Goal: Information Seeking & Learning: Learn about a topic

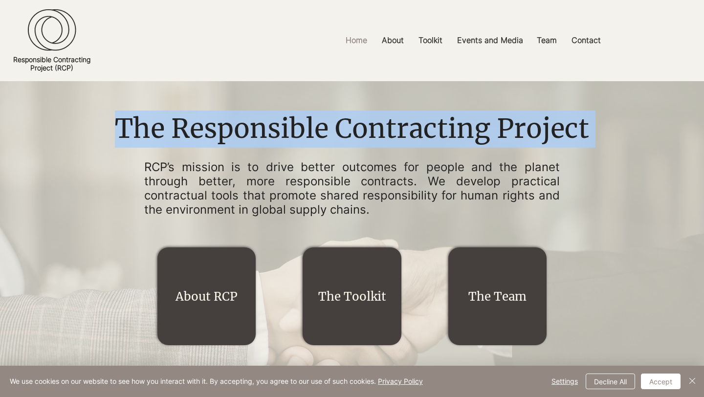
drag, startPoint x: 148, startPoint y: 163, endPoint x: 178, endPoint y: 218, distance: 62.8
click at [178, 218] on div "The Responsible Contracting Project RCP’s mission is to drive better outcomes f…" at bounding box center [352, 237] width 489 height 253
click at [611, 384] on button "Decline All" at bounding box center [610, 382] width 49 height 16
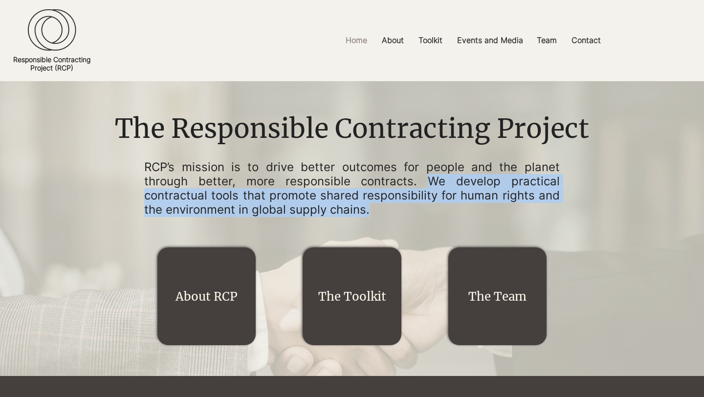
drag, startPoint x: 430, startPoint y: 182, endPoint x: 381, endPoint y: 206, distance: 54.2
click at [381, 206] on p "RCP’s mission is to drive better outcomes for people and the planet through bet…" at bounding box center [352, 188] width 416 height 56
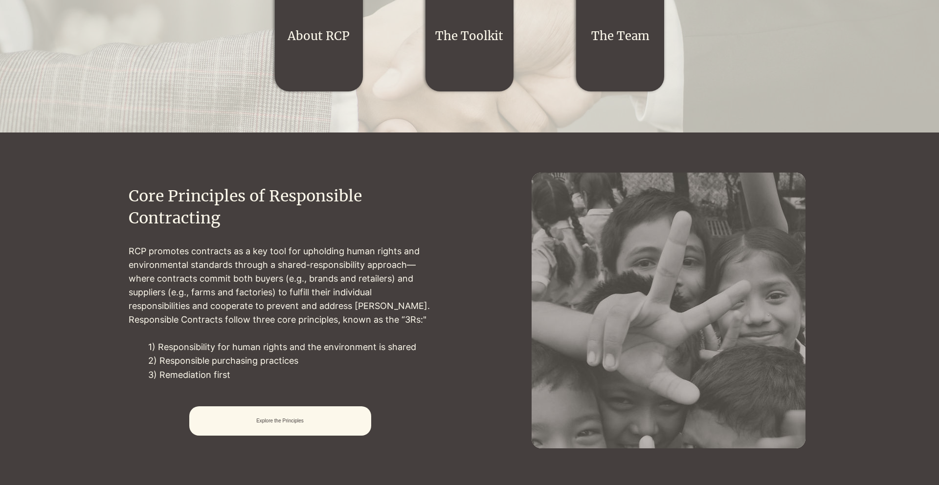
scroll to position [322, 0]
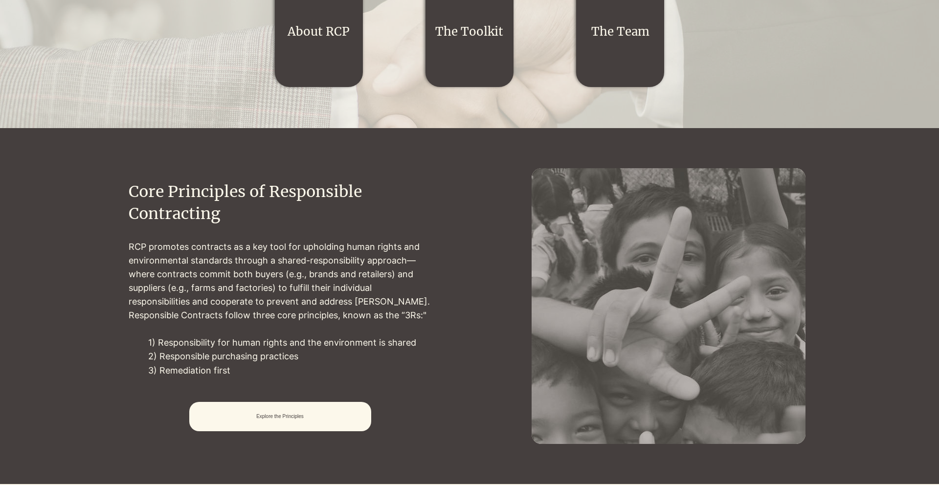
drag, startPoint x: 125, startPoint y: 244, endPoint x: 125, endPoint y: 256, distance: 12.2
click at [125, 256] on div at bounding box center [279, 306] width 379 height 356
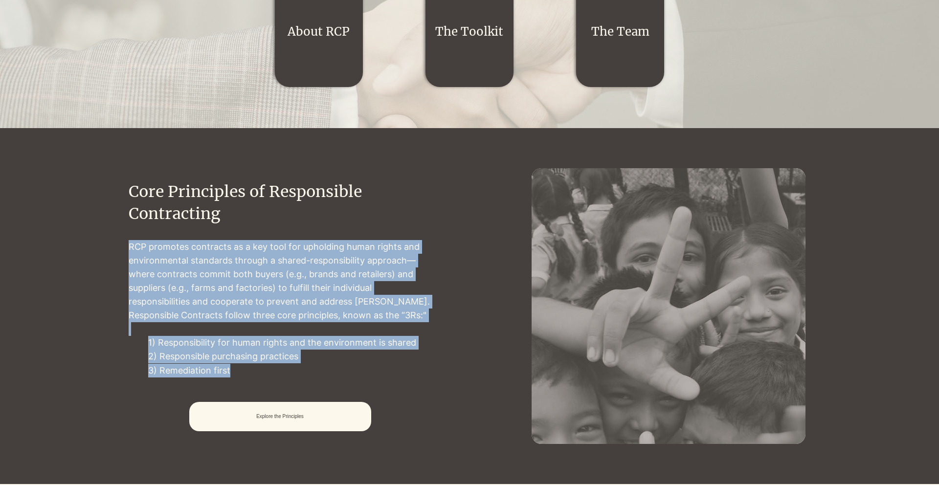
drag, startPoint x: 131, startPoint y: 250, endPoint x: 391, endPoint y: 371, distance: 286.4
click at [391, 371] on div "RCP promotes contracts as a key tool for upholding human rights and environment…" at bounding box center [280, 308] width 303 height 137
copy div "RCP promotes contracts as a key tool for upholding human rights and environment…"
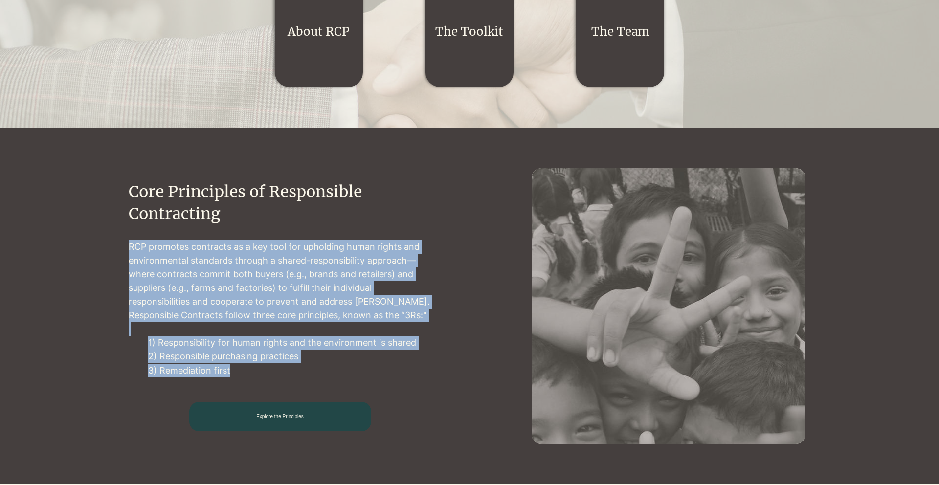
click at [292, 397] on span "Explore the Principles" at bounding box center [279, 416] width 47 height 5
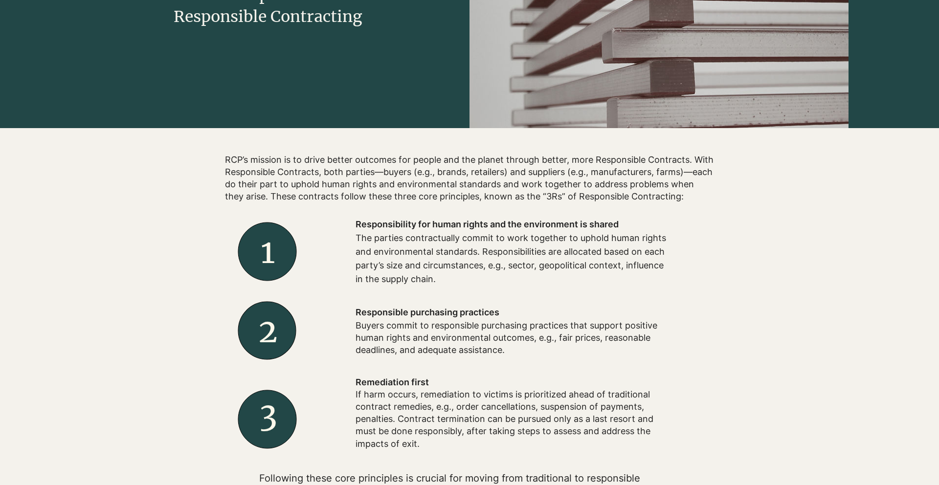
scroll to position [200, 0]
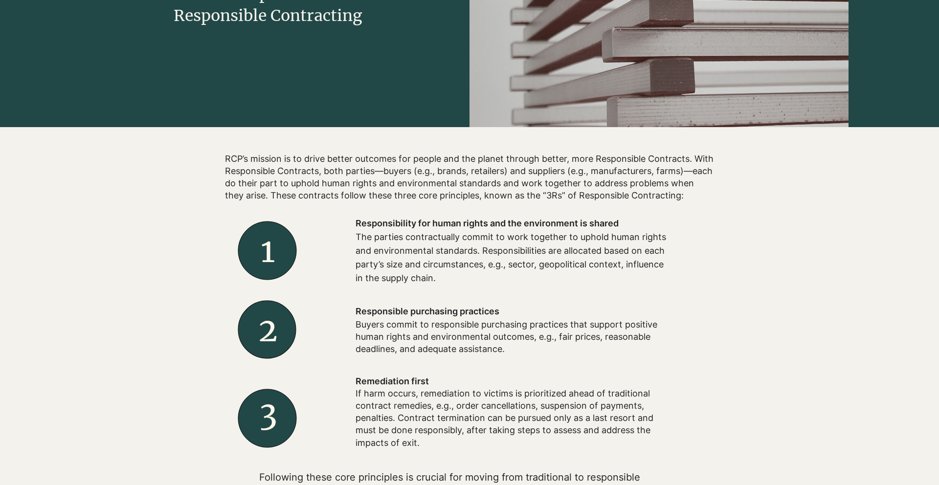
drag, startPoint x: 363, startPoint y: 237, endPoint x: 364, endPoint y: 255, distance: 18.1
click at [364, 255] on p "The parties contractually commit to work together to uphold human rights and en…" at bounding box center [512, 257] width 313 height 55
drag, startPoint x: 352, startPoint y: 238, endPoint x: 352, endPoint y: 254, distance: 16.1
click at [352, 254] on div at bounding box center [511, 251] width 391 height 88
drag, startPoint x: 355, startPoint y: 237, endPoint x: 355, endPoint y: 247, distance: 9.8
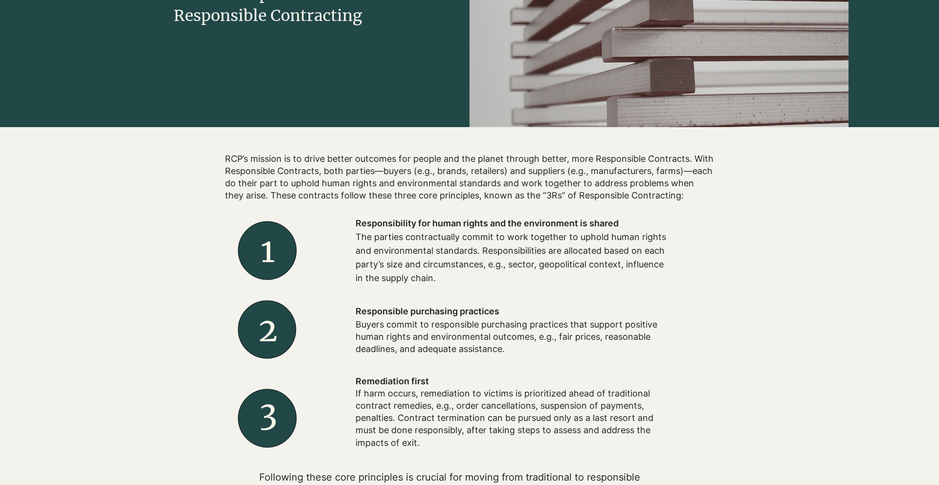
click at [355, 247] on div at bounding box center [511, 251] width 391 height 88
drag, startPoint x: 358, startPoint y: 237, endPoint x: 436, endPoint y: 289, distance: 94.1
click at [436, 289] on div "Responsibility for human rights and the environment is shared The parties contr…" at bounding box center [511, 251] width 391 height 88
click at [362, 330] on p "Buyers commit to responsible purchasing practices that support positive human r…" at bounding box center [512, 336] width 313 height 37
drag, startPoint x: 356, startPoint y: 328, endPoint x: 364, endPoint y: 358, distance: 31.6
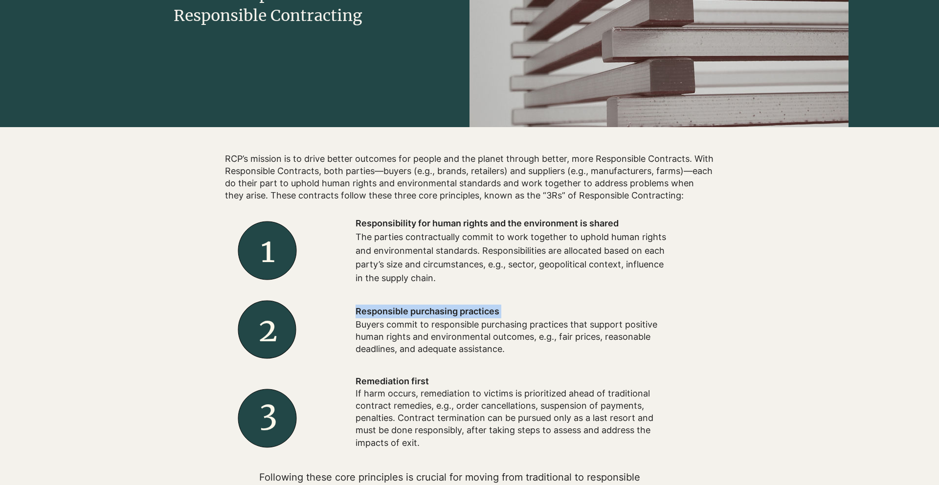
click at [364, 358] on div "Responsible purchasing practices Buyers commit to responsible purchasing practi…" at bounding box center [511, 330] width 391 height 70
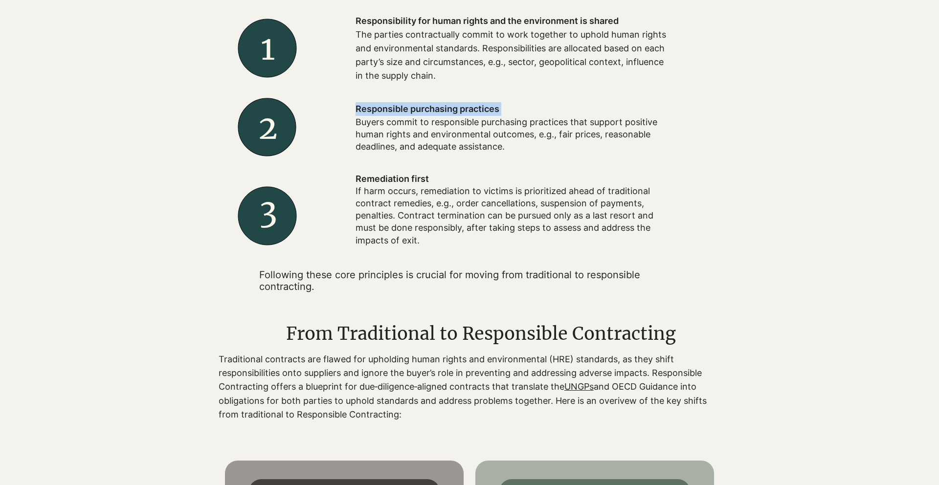
scroll to position [462, 0]
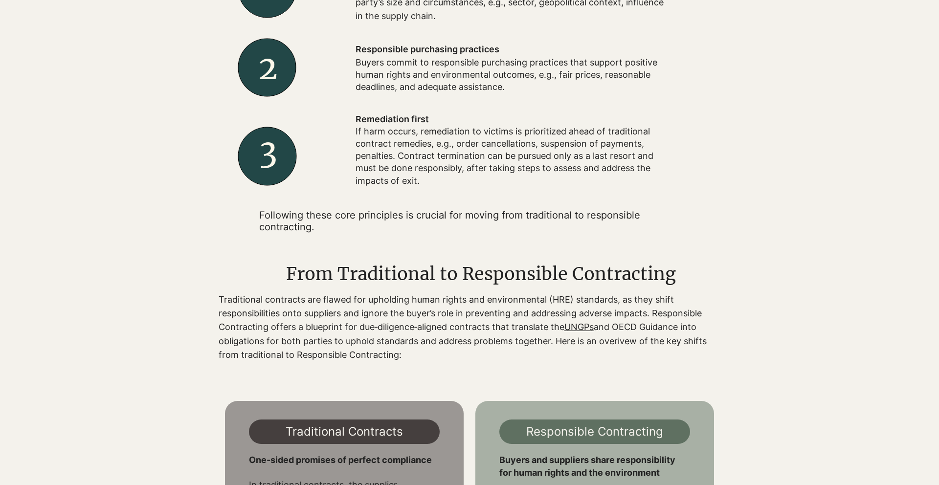
drag, startPoint x: 216, startPoint y: 298, endPoint x: 216, endPoint y: 309, distance: 10.3
click at [216, 309] on div at bounding box center [469, 312] width 758 height 128
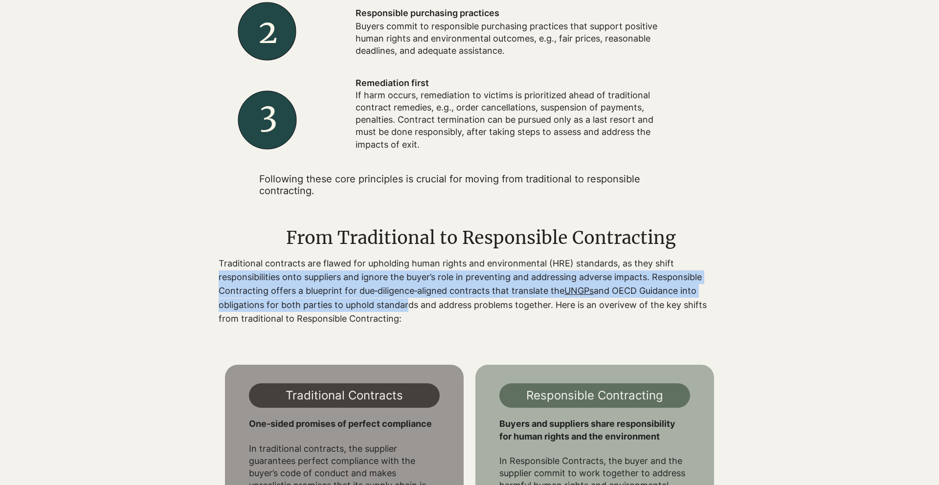
drag, startPoint x: 219, startPoint y: 275, endPoint x: 402, endPoint y: 304, distance: 185.1
click at [402, 304] on p "Traditional contracts are flawed for upholding human rights and environmental (…" at bounding box center [463, 291] width 489 height 68
click at [402, 303] on p "Traditional contracts are flawed for upholding human rights and environmental (…" at bounding box center [463, 291] width 489 height 68
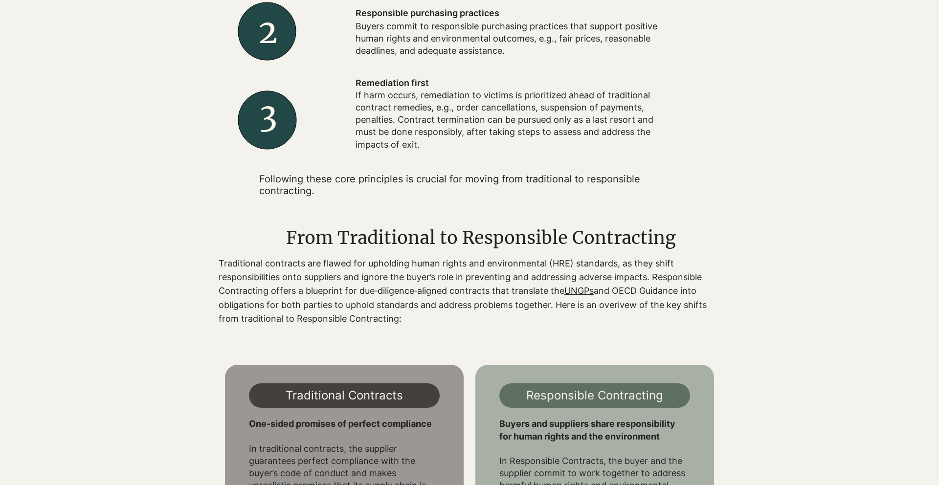
drag, startPoint x: 653, startPoint y: 276, endPoint x: 658, endPoint y: 315, distance: 39.4
click at [658, 315] on p "Traditional contracts are flawed for upholding human rights and environmental (…" at bounding box center [463, 291] width 489 height 68
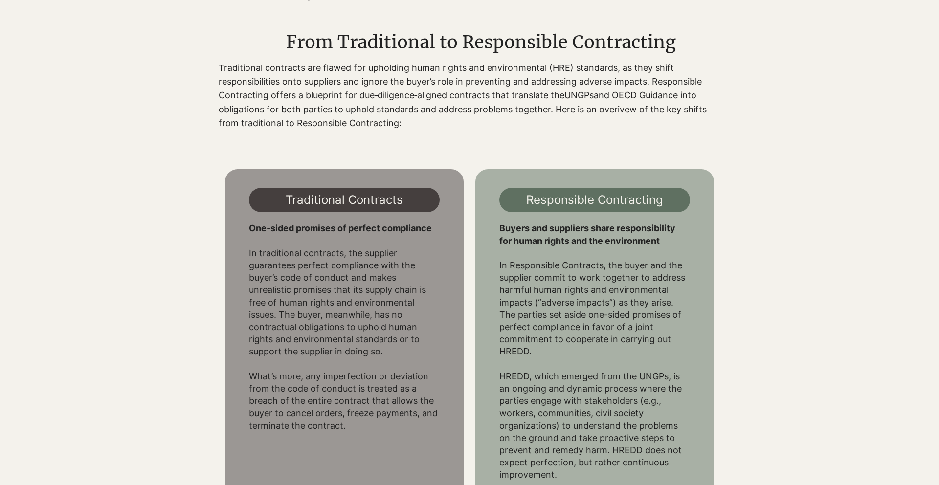
scroll to position [698, 0]
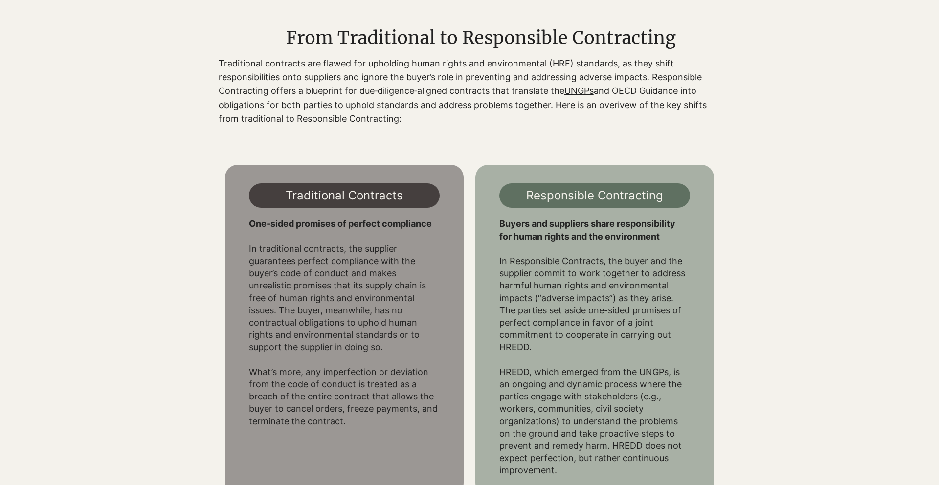
drag, startPoint x: 250, startPoint y: 250, endPoint x: 357, endPoint y: 418, distance: 199.0
click at [357, 397] on p "In traditional contracts, the supplier guarantees perfect compliance with the b…" at bounding box center [344, 328] width 191 height 197
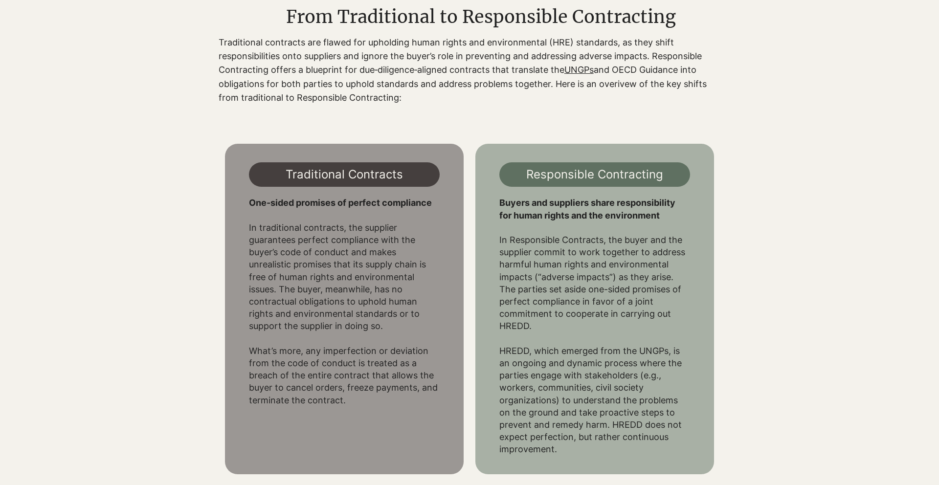
scroll to position [723, 0]
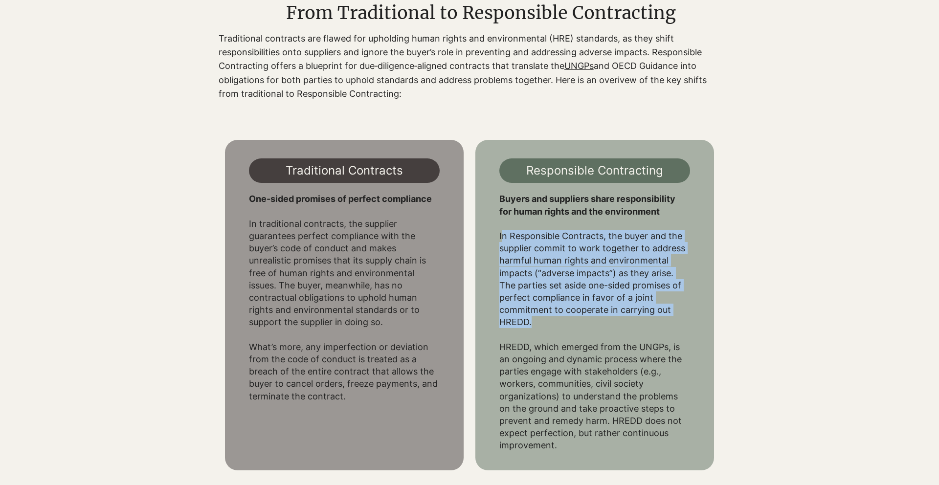
drag, startPoint x: 501, startPoint y: 235, endPoint x: 541, endPoint y: 325, distance: 98.3
click at [541, 325] on p "In Responsible Contracts, the buyer and the supplier commit to work together to…" at bounding box center [594, 341] width 191 height 222
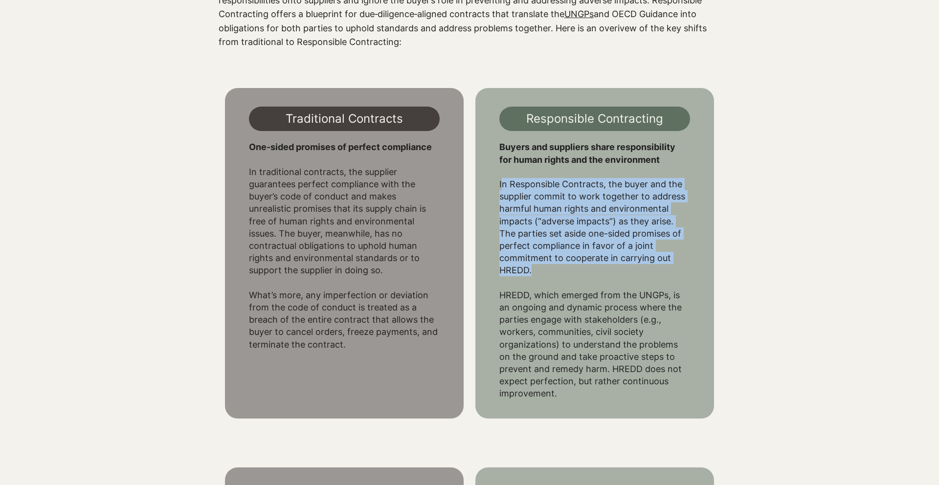
scroll to position [781, 0]
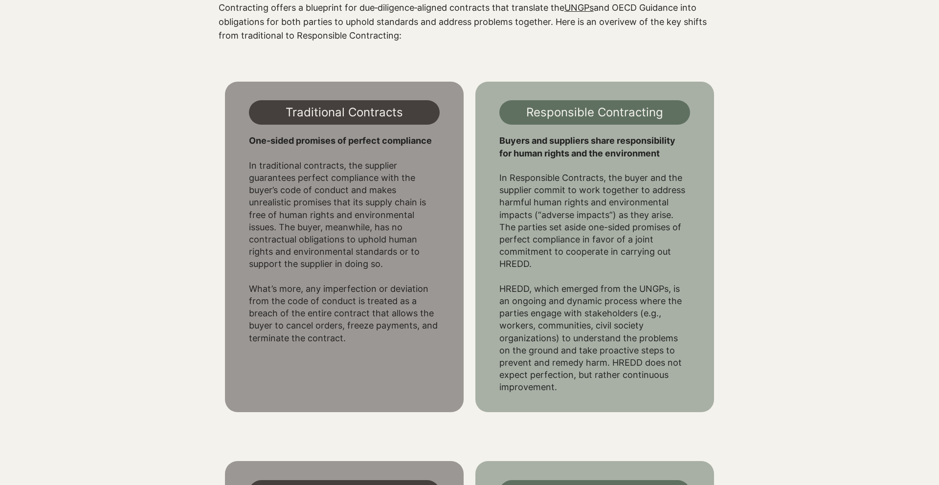
click at [539, 323] on p "In Responsible Contracts, the buyer and the supplier commit to work together to…" at bounding box center [594, 283] width 191 height 222
drag, startPoint x: 520, startPoint y: 303, endPoint x: 527, endPoint y: 323, distance: 21.6
click at [527, 323] on p "In Responsible Contracts, the buyer and the supplier commit to work together to…" at bounding box center [594, 283] width 191 height 222
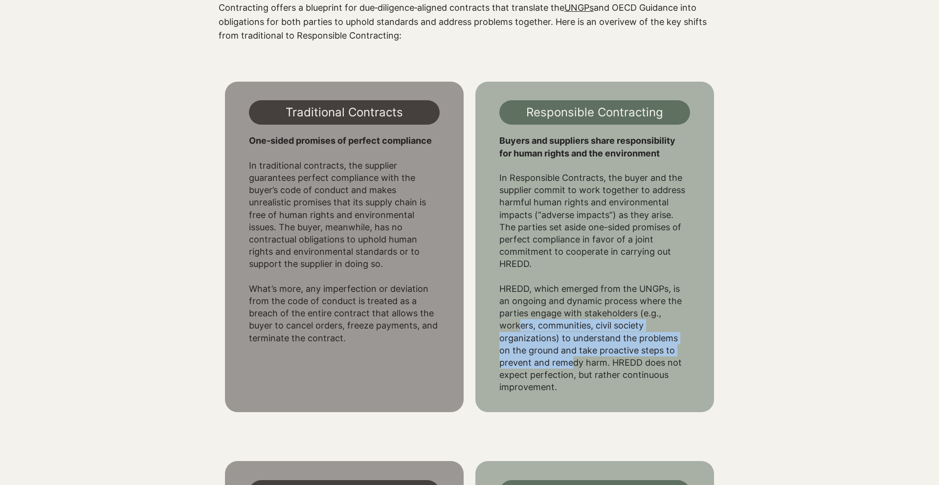
drag, startPoint x: 516, startPoint y: 322, endPoint x: 568, endPoint y: 364, distance: 66.8
click at [568, 364] on p "In Responsible Contracts, the buyer and the supplier commit to work together to…" at bounding box center [594, 283] width 191 height 222
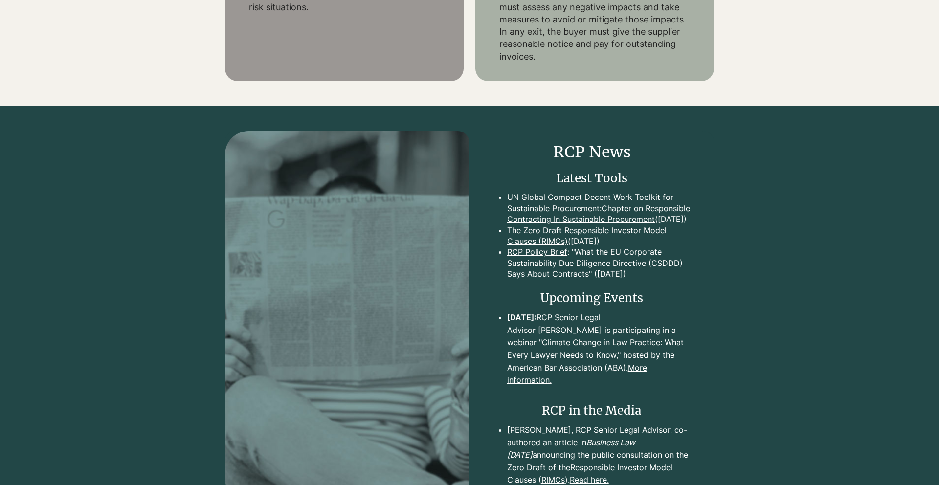
scroll to position [2017, 0]
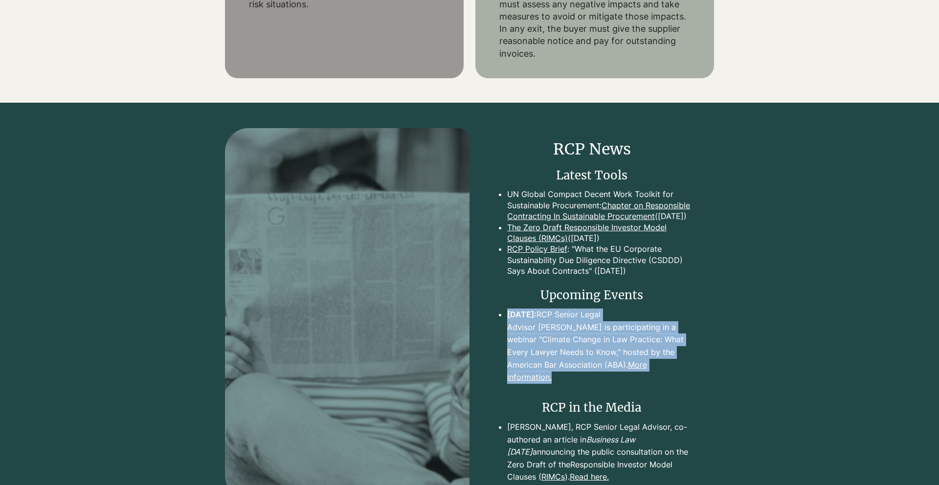
drag, startPoint x: 517, startPoint y: 316, endPoint x: 686, endPoint y: 364, distance: 175.4
click at [686, 364] on p "Sept. 25: RCP Senior Legal Advisor Susan Maslow is participating in a webinar "…" at bounding box center [598, 346] width 183 height 75
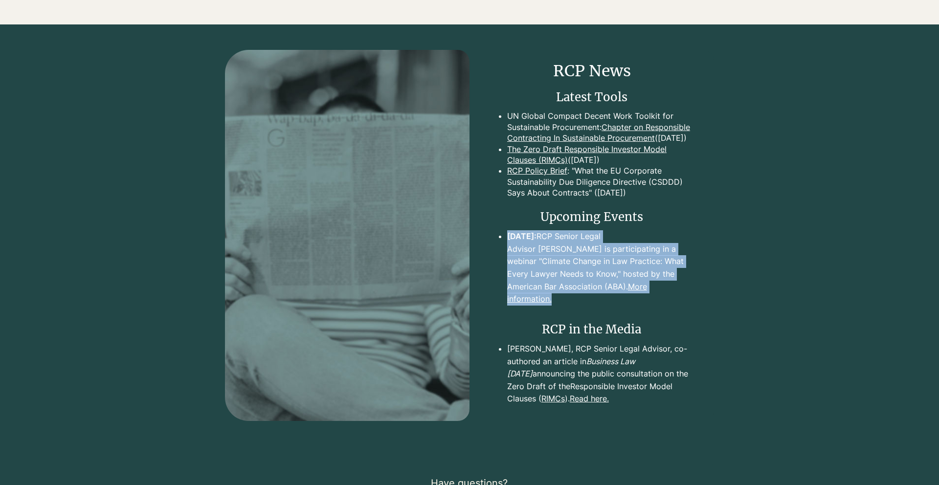
scroll to position [2099, 0]
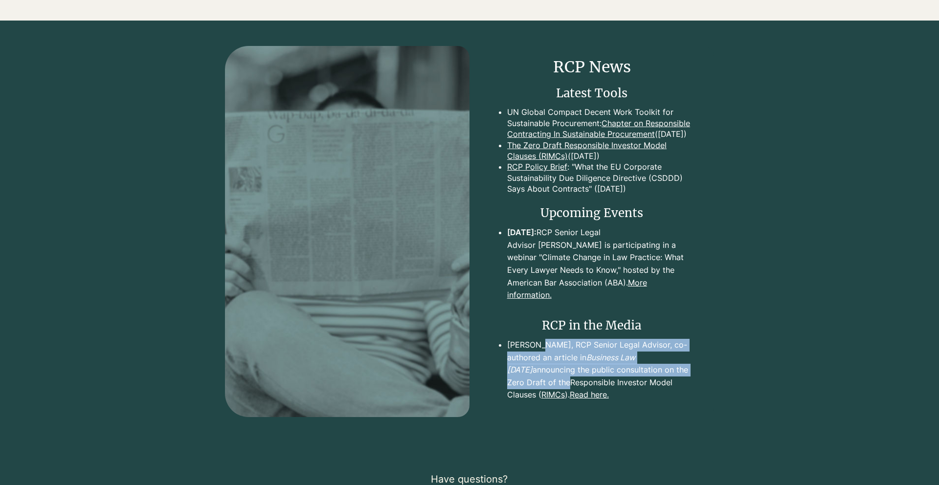
drag, startPoint x: 545, startPoint y: 335, endPoint x: 544, endPoint y: 373, distance: 38.2
click at [544, 373] on p "Susan Maslow, RCP Senior Legal Advisor, co-authored an article in Business Law …" at bounding box center [598, 370] width 183 height 63
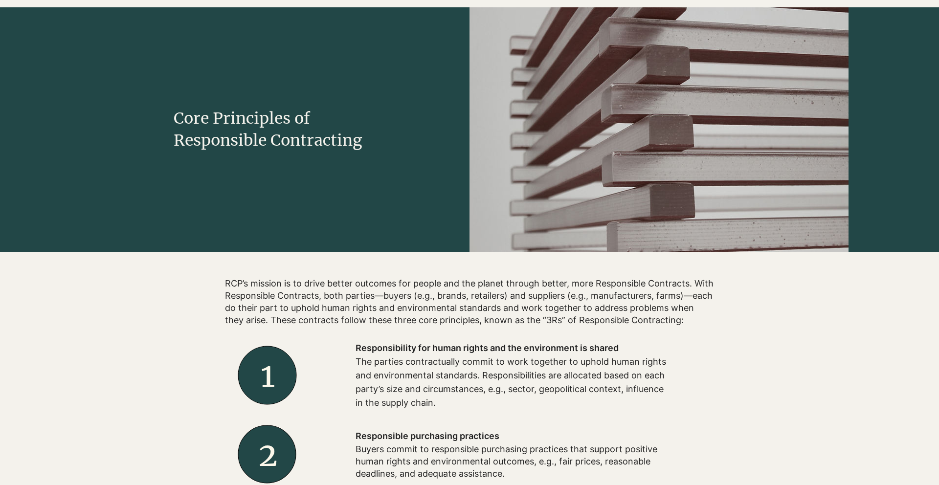
scroll to position [0, 0]
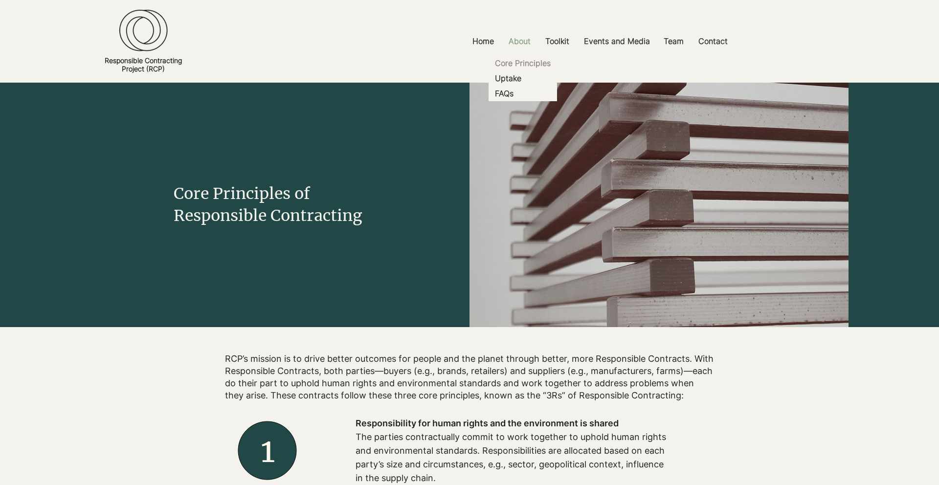
click at [523, 40] on p "About" at bounding box center [520, 41] width 32 height 22
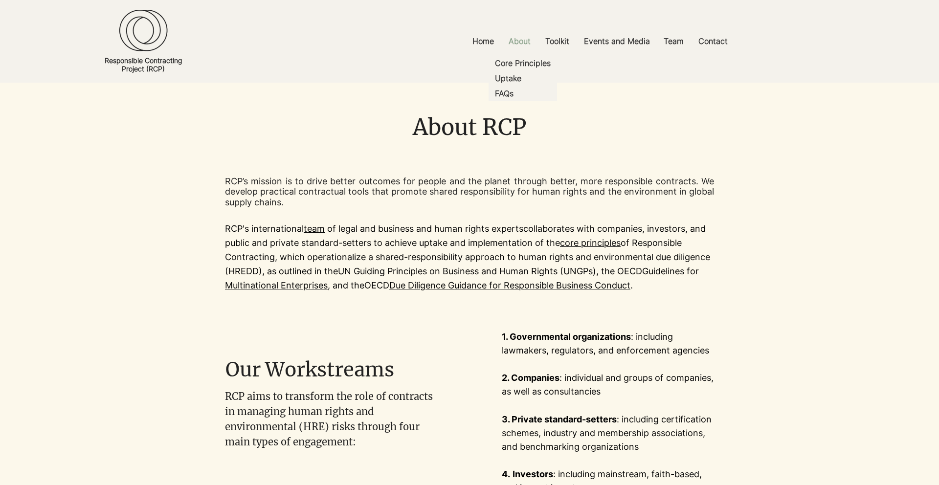
click at [517, 39] on p "About" at bounding box center [520, 41] width 32 height 22
drag, startPoint x: 219, startPoint y: 189, endPoint x: 219, endPoint y: 202, distance: 12.7
click at [219, 202] on div at bounding box center [469, 234] width 939 height 159
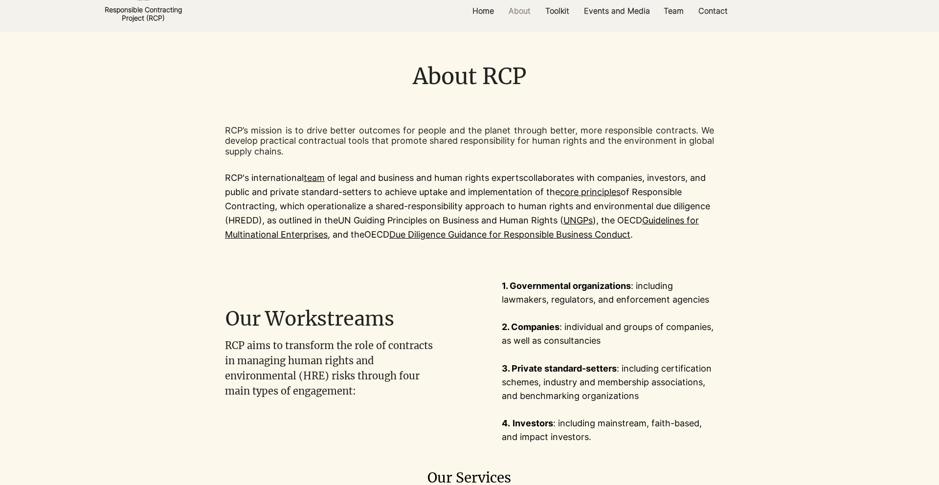
scroll to position [52, 0]
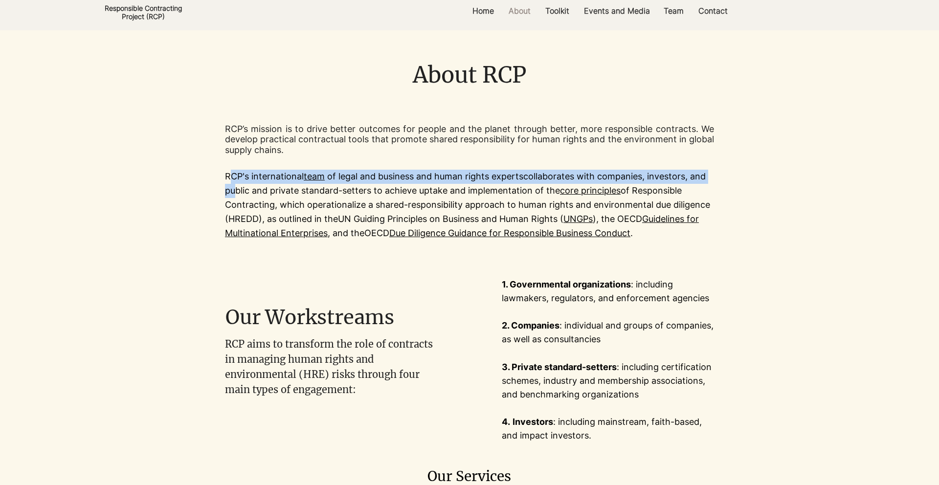
drag, startPoint x: 229, startPoint y: 176, endPoint x: 229, endPoint y: 185, distance: 9.8
click at [229, 185] on p "RCP's international team of legal and business and human rights experts collabo…" at bounding box center [469, 205] width 489 height 70
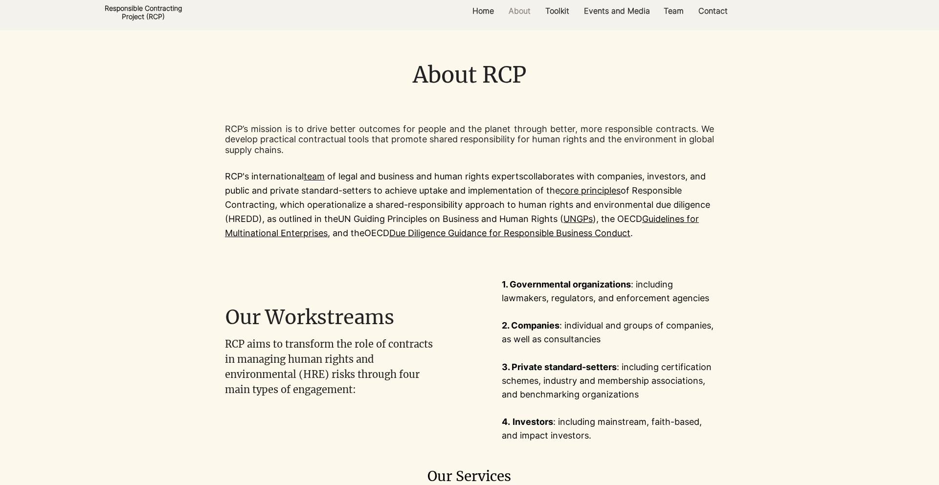
click at [290, 185] on p "RCP's international team of legal and business and human rights experts collabo…" at bounding box center [469, 205] width 489 height 70
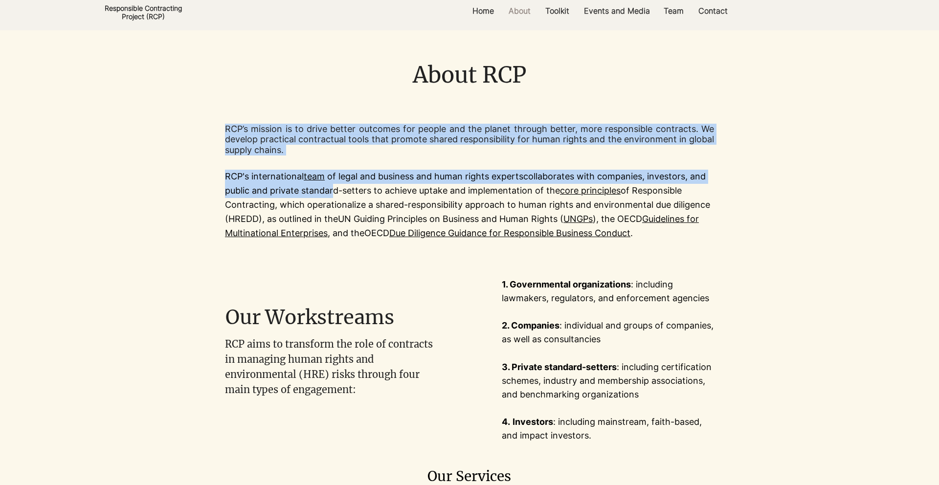
drag, startPoint x: 328, startPoint y: 196, endPoint x: 341, endPoint y: 248, distance: 53.8
click at [341, 248] on section "RCP’s mission is to drive better outcomes for people and the planet through bet…" at bounding box center [469, 181] width 939 height 159
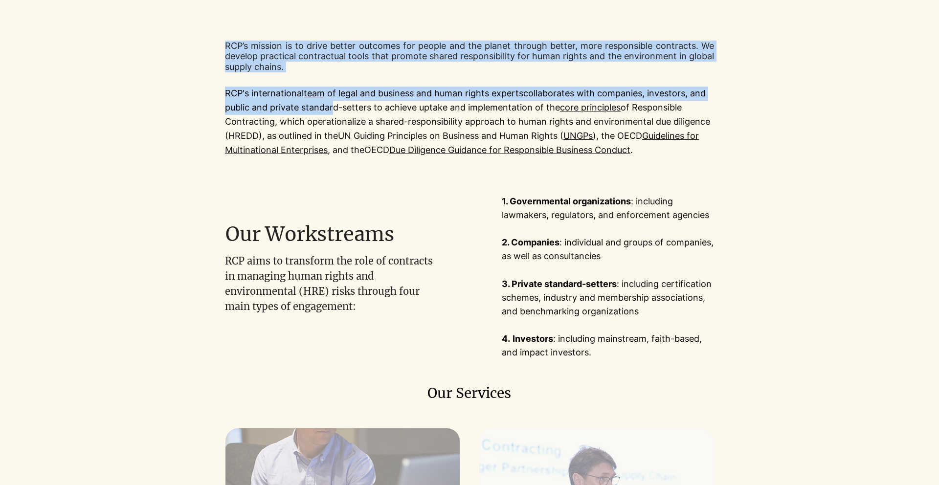
scroll to position [138, 0]
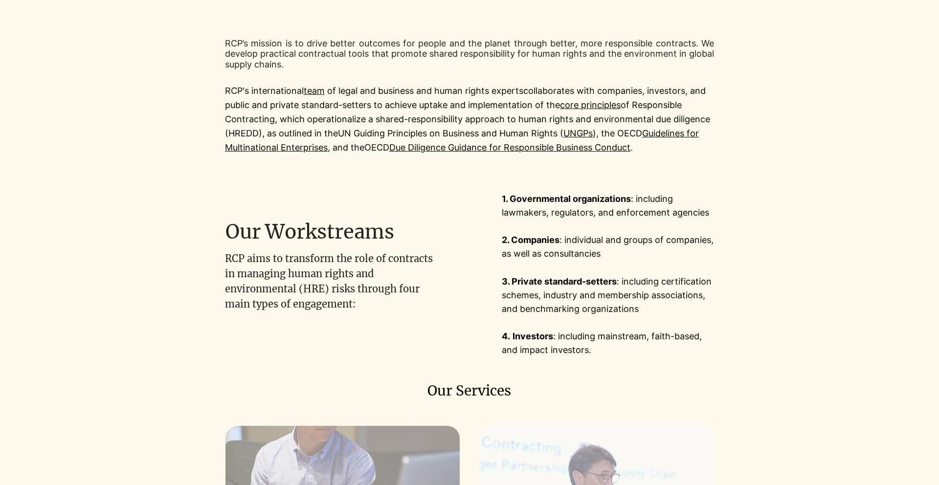
click at [341, 248] on div at bounding box center [331, 265] width 212 height 94
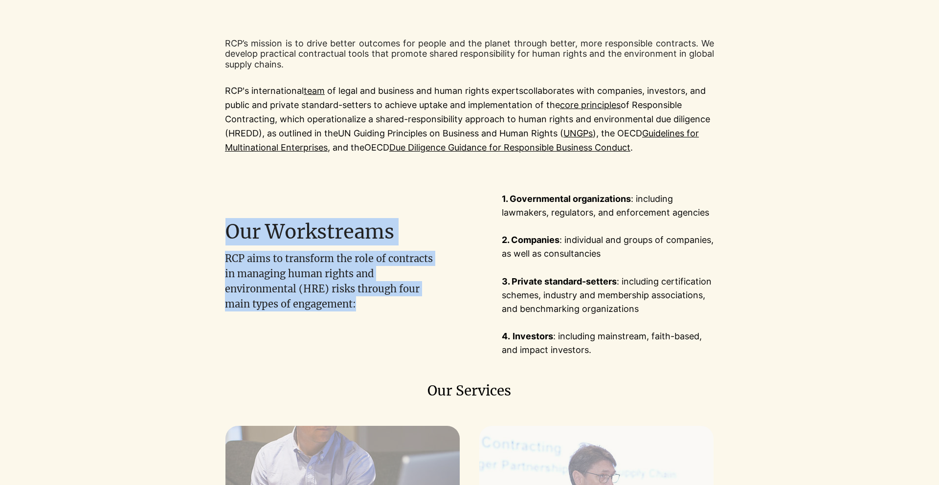
drag, startPoint x: 225, startPoint y: 262, endPoint x: 379, endPoint y: 301, distance: 158.6
click at [379, 301] on div "Our Workstreams RCP aims to transform the role of contracts in managing human r…" at bounding box center [279, 274] width 379 height 197
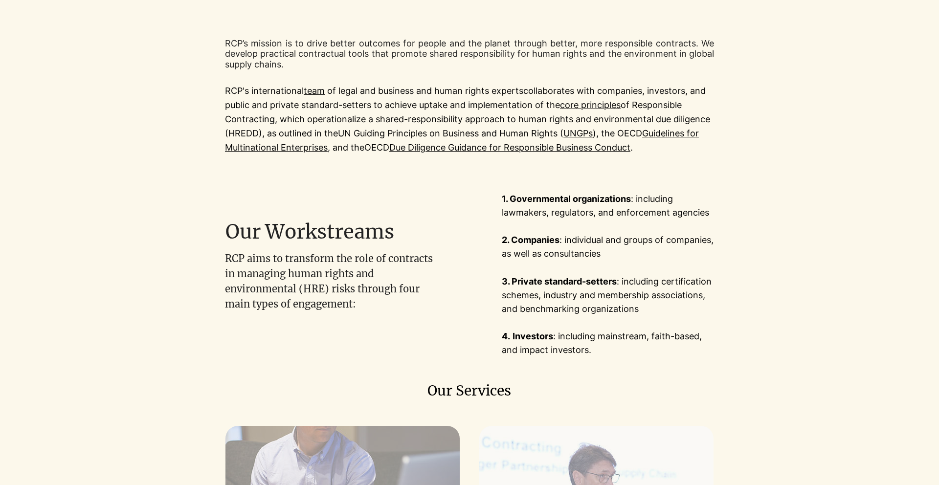
drag, startPoint x: 500, startPoint y: 200, endPoint x: 500, endPoint y: 210, distance: 10.3
click at [500, 210] on div at bounding box center [658, 274] width 379 height 197
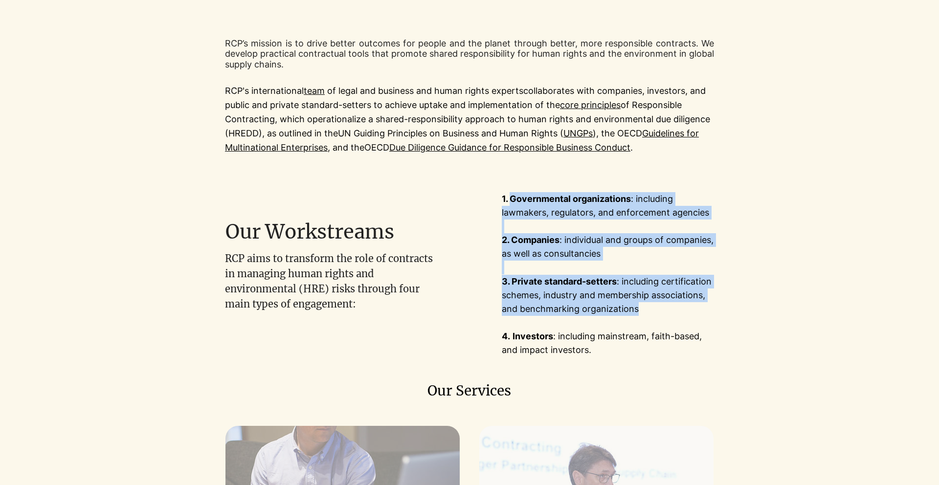
drag, startPoint x: 511, startPoint y: 198, endPoint x: 655, endPoint y: 313, distance: 185.1
click at [655, 313] on div "1. Governmental organizations : including lawmakers, regulators, and enforcemen…" at bounding box center [608, 274] width 212 height 165
click at [655, 313] on p "3. Private standard-setters : including certification schemes, industry and mem…" at bounding box center [608, 295] width 212 height 41
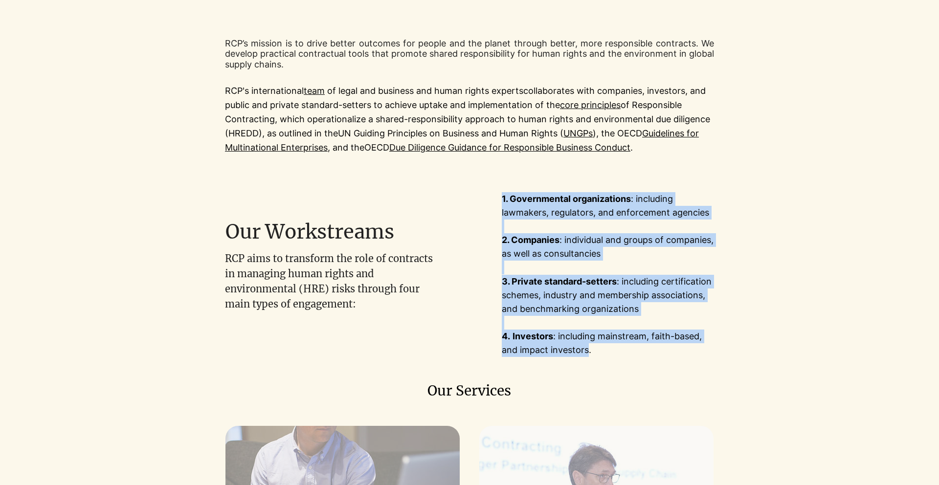
drag, startPoint x: 586, startPoint y: 355, endPoint x: 471, endPoint y: 251, distance: 155.1
click at [471, 251] on div "1. Governmental organizations : including lawmakers, regulators, and enforcemen…" at bounding box center [658, 274] width 379 height 197
click at [508, 273] on p "​" at bounding box center [608, 268] width 212 height 14
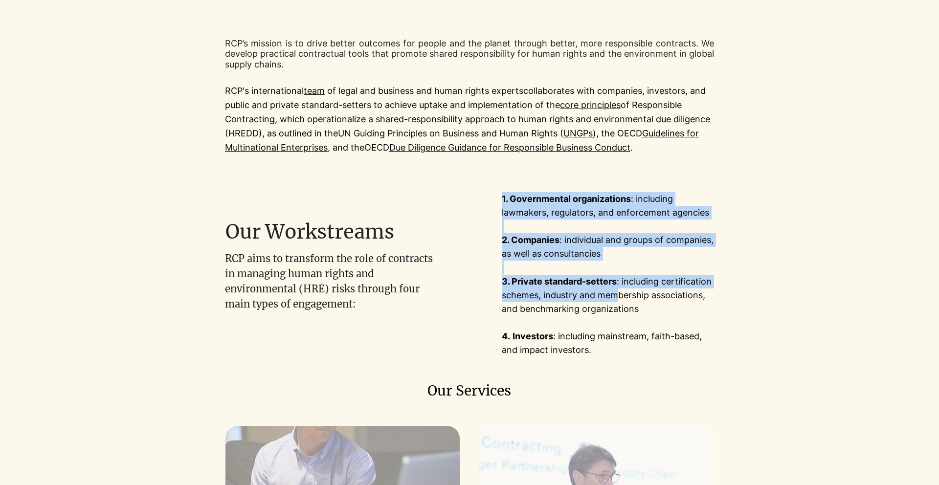
drag, startPoint x: 529, startPoint y: 285, endPoint x: 622, endPoint y: 301, distance: 93.9
click at [620, 300] on div "1. Governmental organizations : including lawmakers, regulators, and enforcemen…" at bounding box center [658, 274] width 379 height 197
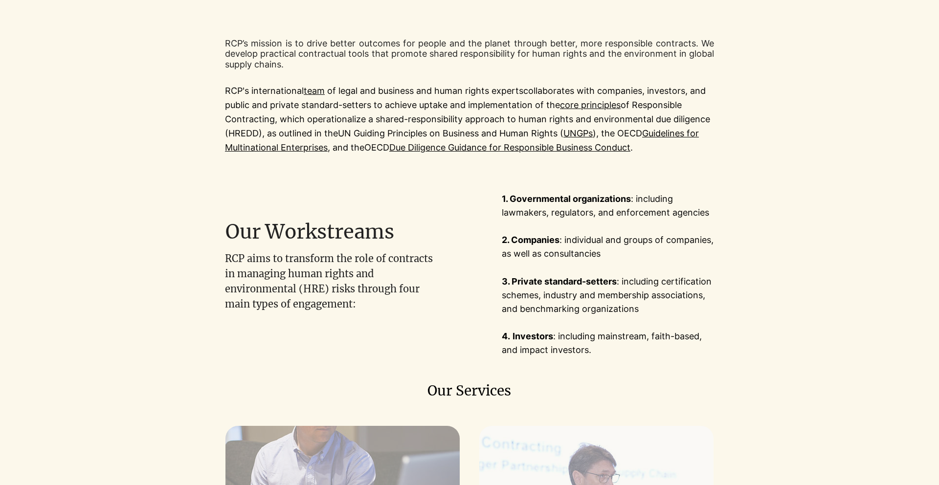
click at [622, 301] on p "3. Private standard-setters : including certification schemes, industry and mem…" at bounding box center [608, 295] width 212 height 41
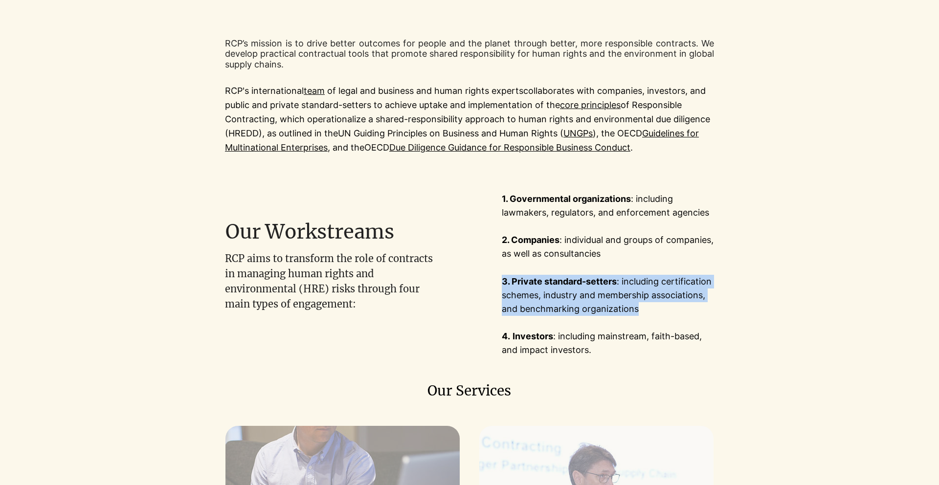
drag, startPoint x: 641, startPoint y: 309, endPoint x: 503, endPoint y: 287, distance: 140.1
click at [503, 287] on p "3. Private standard-setters : including certification schemes, industry and mem…" at bounding box center [608, 295] width 212 height 41
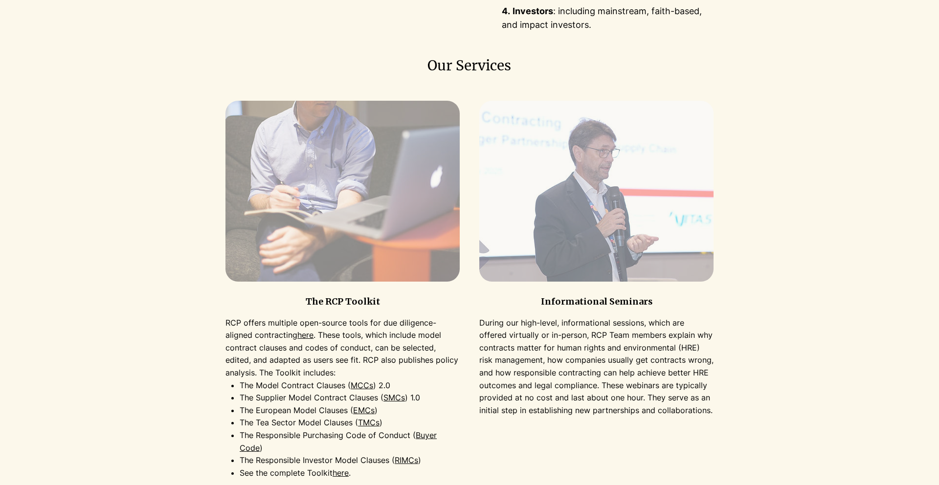
scroll to position [465, 0]
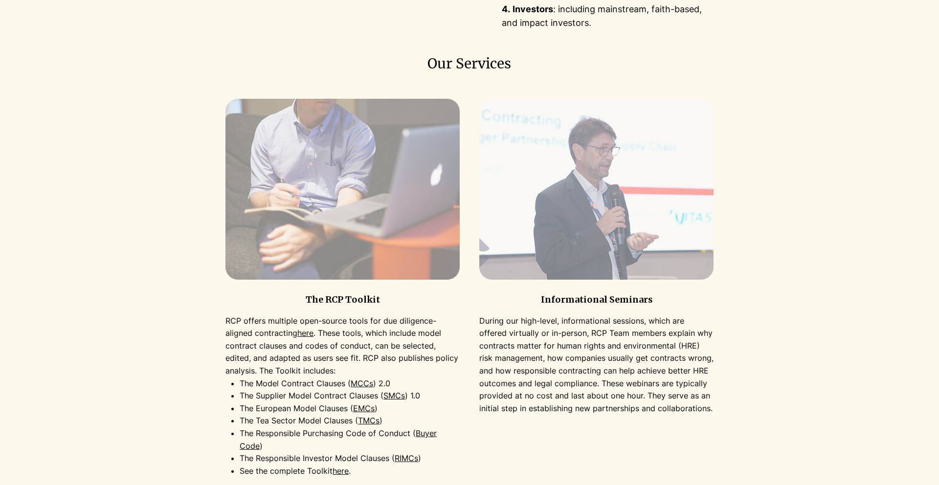
drag, startPoint x: 224, startPoint y: 319, endPoint x: 224, endPoint y: 335, distance: 16.1
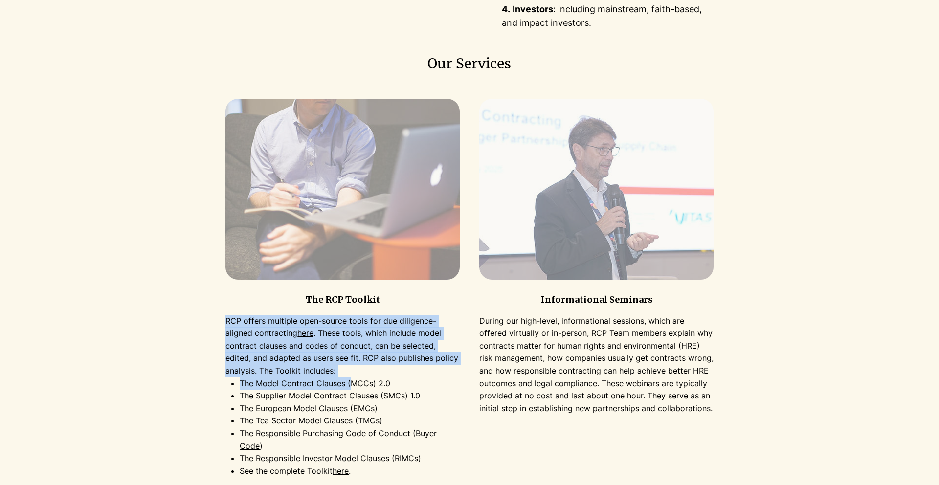
drag, startPoint x: 225, startPoint y: 321, endPoint x: 351, endPoint y: 380, distance: 138.5
click at [351, 381] on div "RCP offers multiple open-source tools for due diligence-aligned contracting her…" at bounding box center [342, 396] width 234 height 163
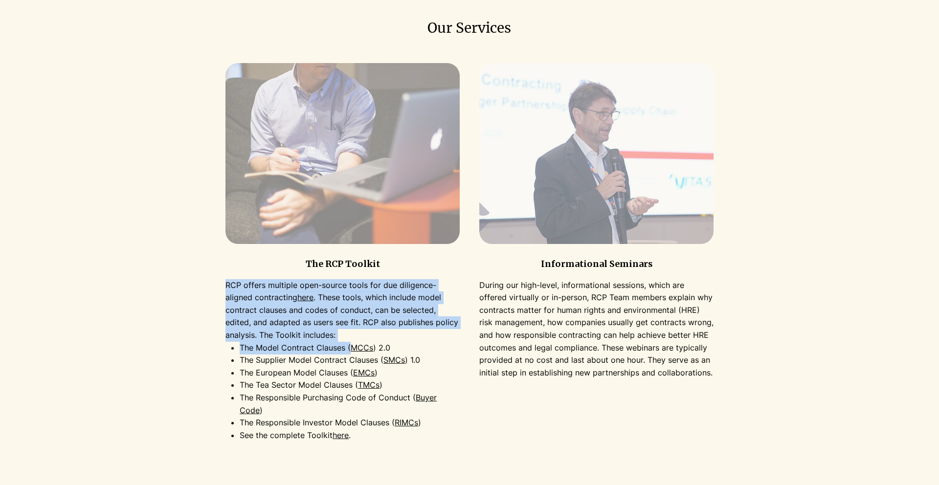
scroll to position [515, 0]
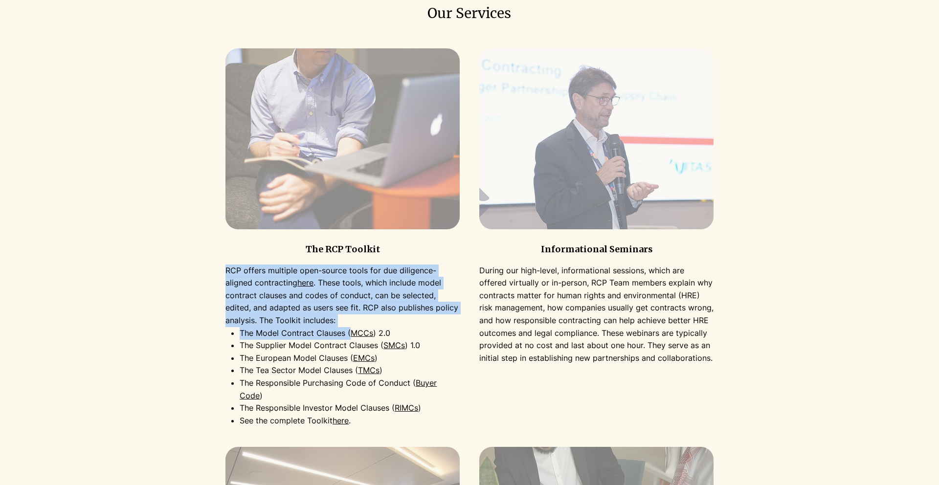
click at [280, 378] on link "The Responsible Purchasing Code of Conduct (" at bounding box center [328, 383] width 176 height 10
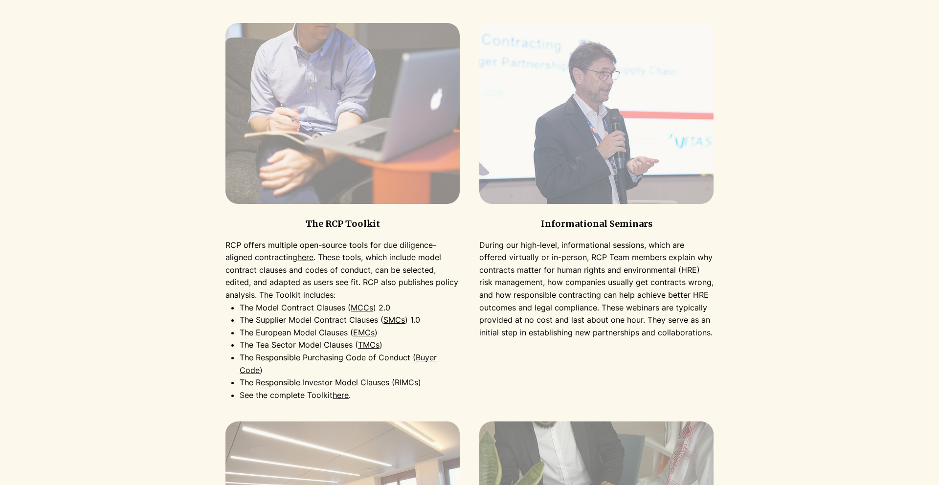
scroll to position [553, 0]
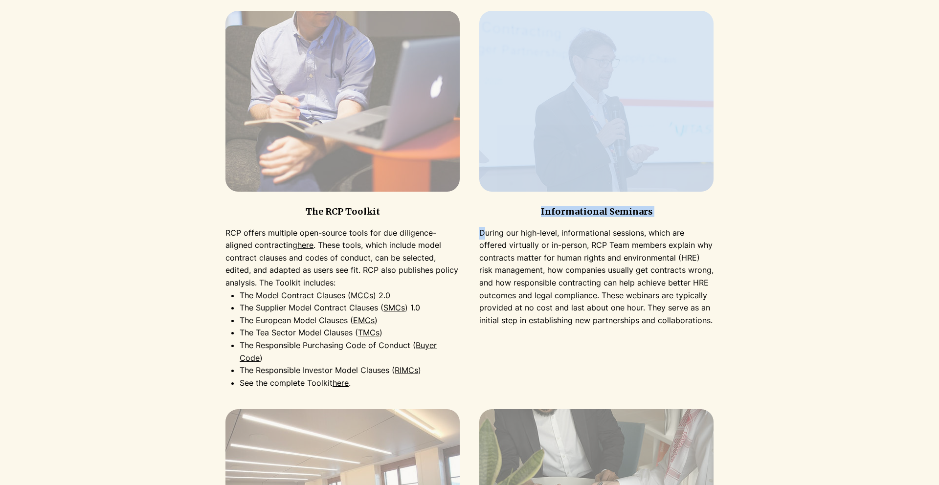
drag, startPoint x: 488, startPoint y: 236, endPoint x: 558, endPoint y: 329, distance: 116.3
click at [558, 329] on div "Informational Seminars During our high-level, informational sessions, which are…" at bounding box center [596, 199] width 234 height 379
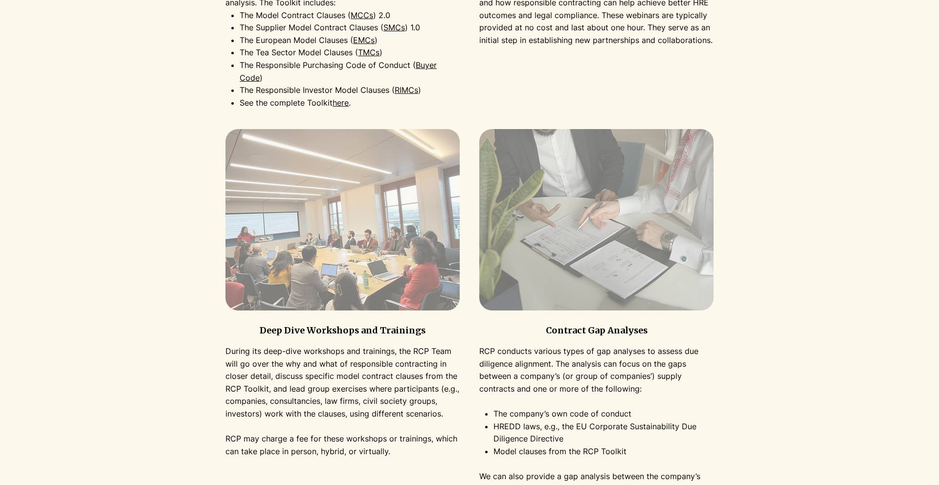
scroll to position [849, 0]
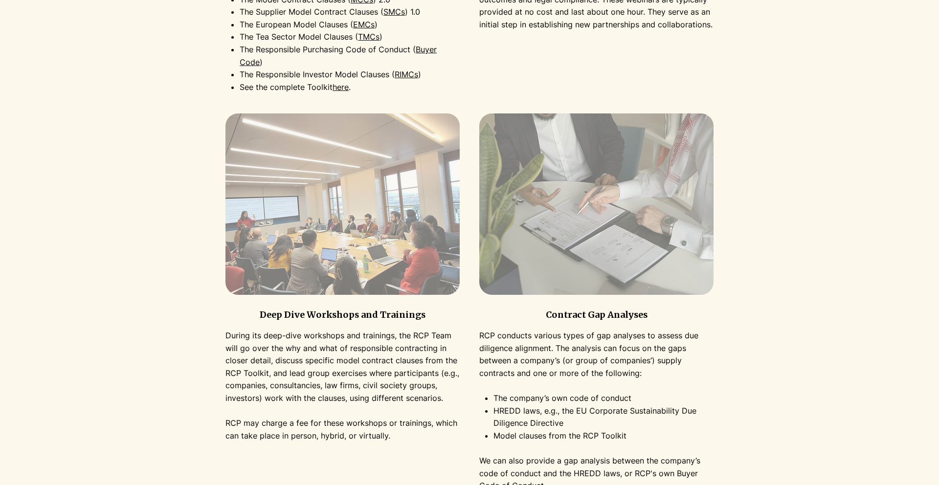
click at [226, 360] on p "During its deep-dive workshops and trainings, the RCP Team will go over the why…" at bounding box center [342, 367] width 234 height 75
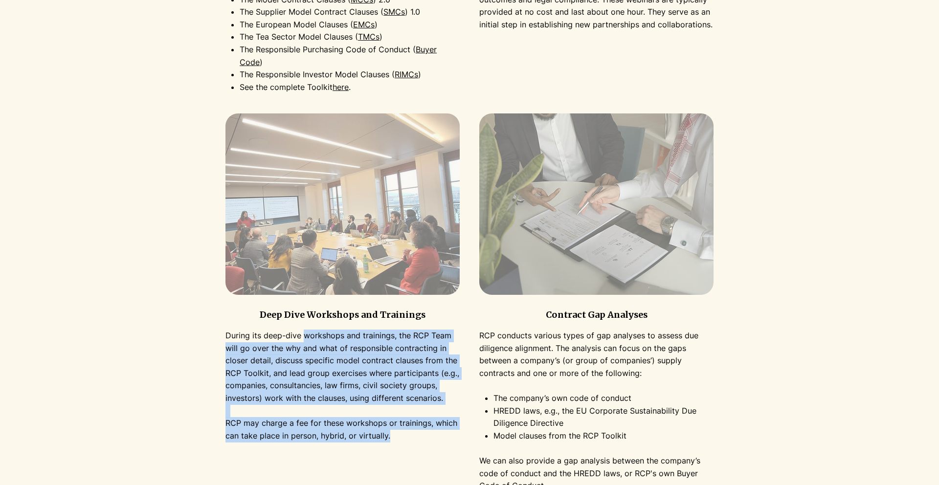
drag, startPoint x: 306, startPoint y: 334, endPoint x: 404, endPoint y: 430, distance: 138.0
click at [404, 397] on div "During its deep-dive workshops and trainings, the RCP Team will go over the why…" at bounding box center [342, 386] width 234 height 112
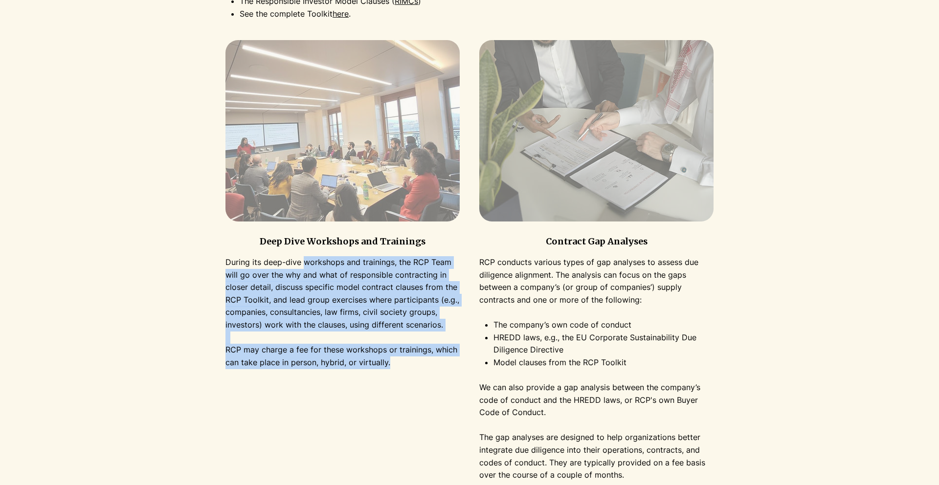
scroll to position [941, 0]
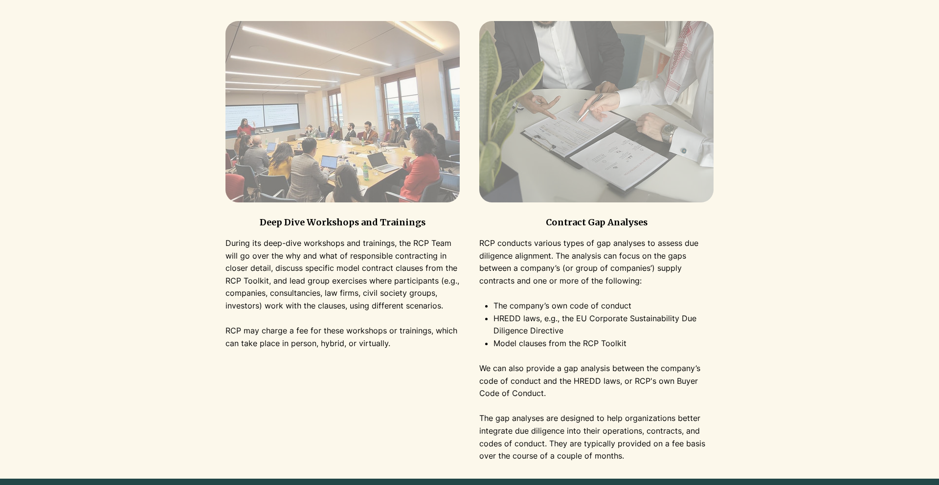
drag, startPoint x: 518, startPoint y: 247, endPoint x: 520, endPoint y: 265, distance: 18.2
click at [520, 265] on p "RCP conducts various types of gap analyses to assess due diligence alignment. T…" at bounding box center [596, 268] width 234 height 63
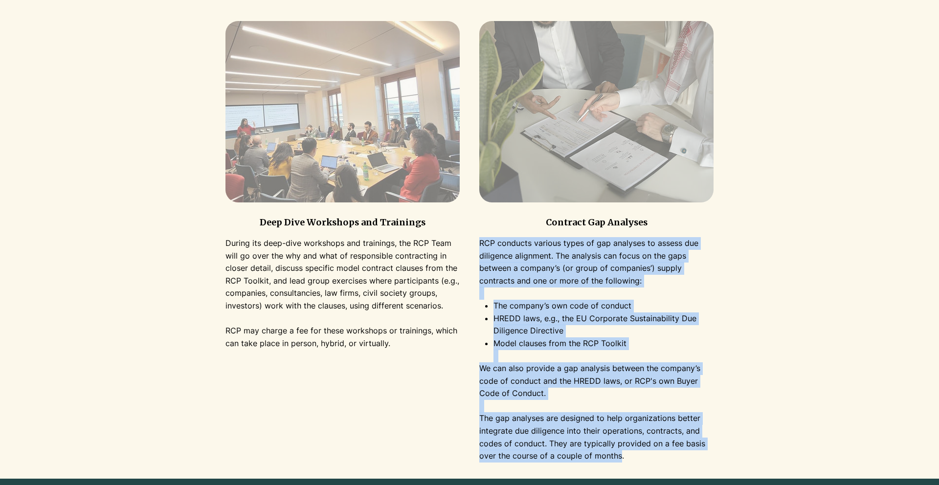
drag, startPoint x: 482, startPoint y: 243, endPoint x: 621, endPoint y: 452, distance: 251.0
click at [621, 397] on div "RCP conducts various types of gap analyses to assess due diligence alignment. T…" at bounding box center [596, 349] width 234 height 225
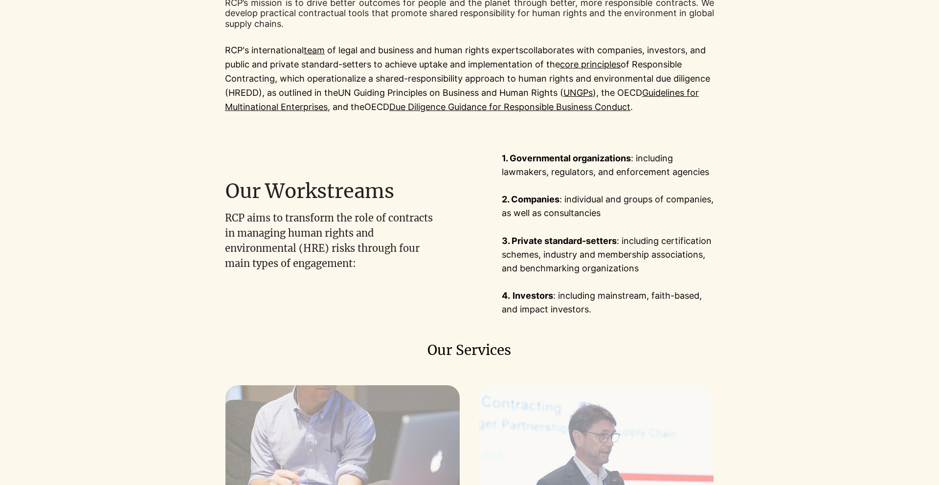
scroll to position [197, 0]
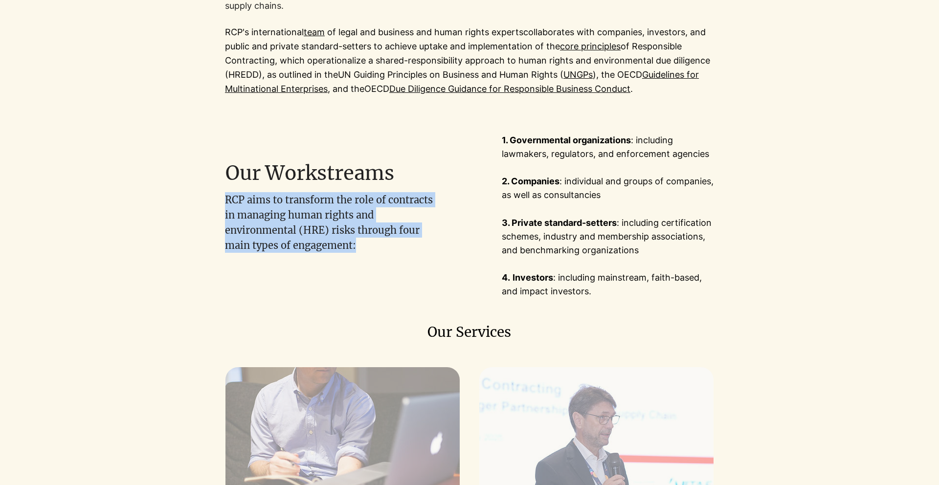
drag, startPoint x: 226, startPoint y: 199, endPoint x: 359, endPoint y: 242, distance: 139.6
click at [359, 242] on p "RCP aims to transform the role of contracts in managing human rights and enviro…" at bounding box center [331, 222] width 212 height 61
copy span "RCP aims to transform the role of contracts in managing human rights and enviro…"
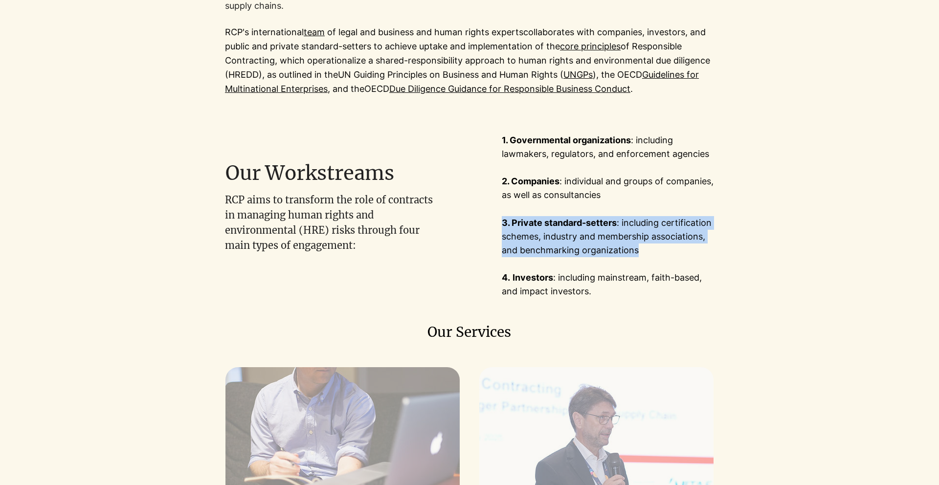
drag, startPoint x: 635, startPoint y: 253, endPoint x: 502, endPoint y: 225, distance: 135.5
click at [502, 225] on p "3. Private standard-setters : including certification schemes, industry and mem…" at bounding box center [608, 236] width 212 height 41
copy p "3. Private standard-setters : including certification schemes, industry and mem…"
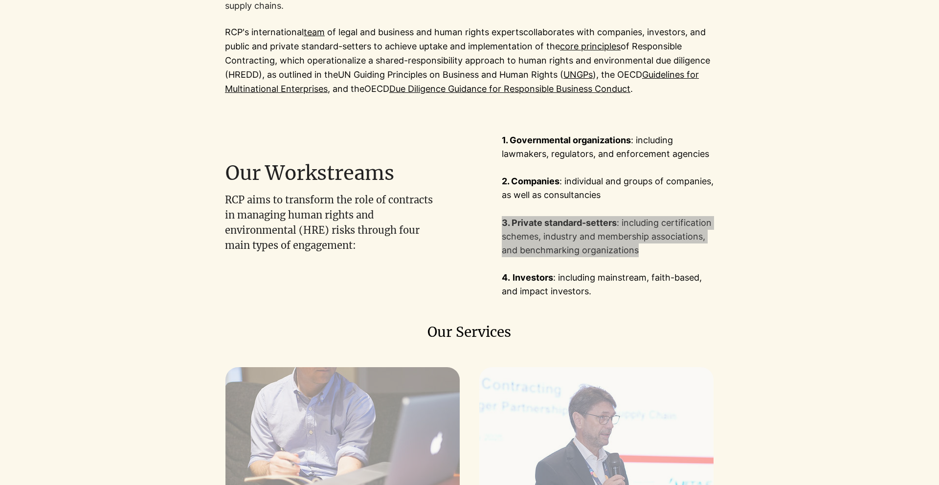
scroll to position [0, 0]
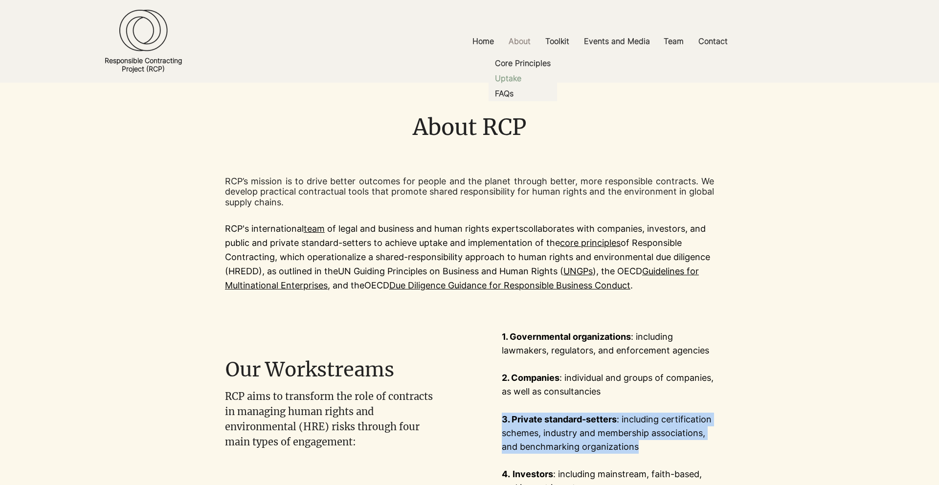
click at [511, 76] on p "Uptake" at bounding box center [508, 78] width 34 height 15
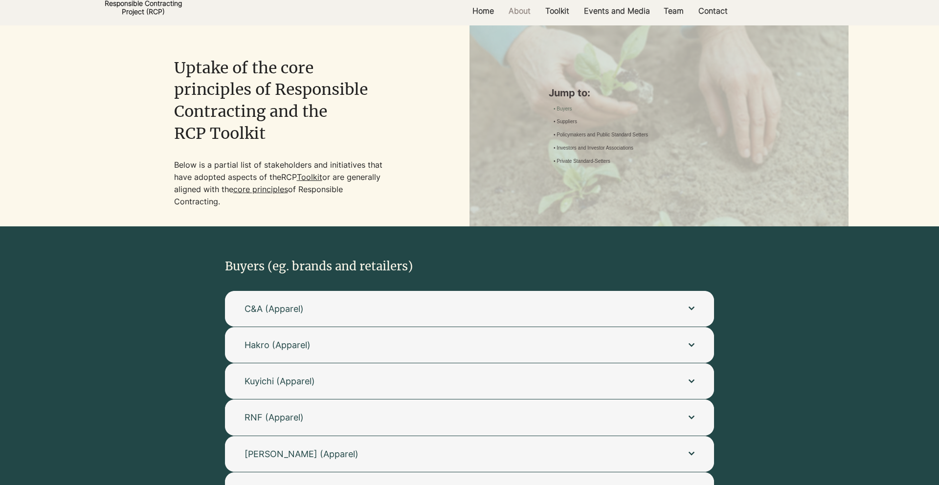
scroll to position [58, 0]
drag, startPoint x: 175, startPoint y: 167, endPoint x: 223, endPoint y: 204, distance: 60.6
click at [223, 204] on p "Below is a partial list of stakeholders and initiatives that have adopted aspec…" at bounding box center [280, 182] width 212 height 49
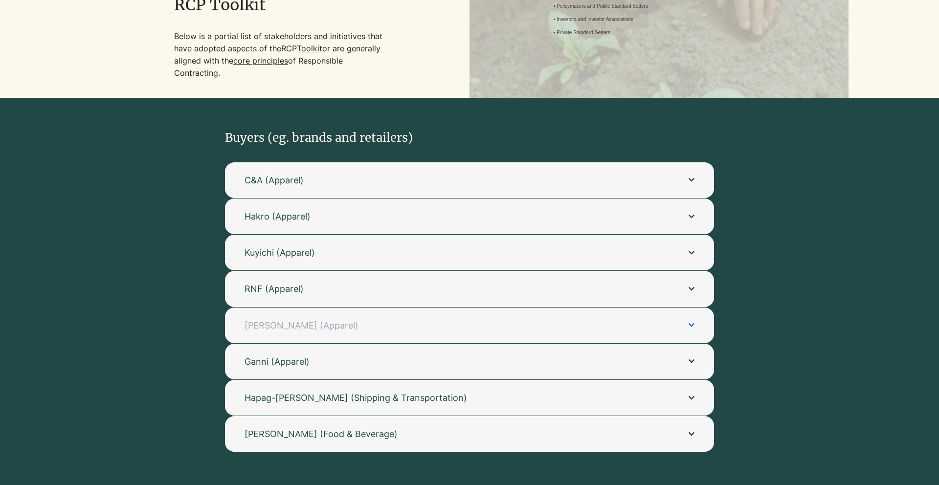
scroll to position [187, 0]
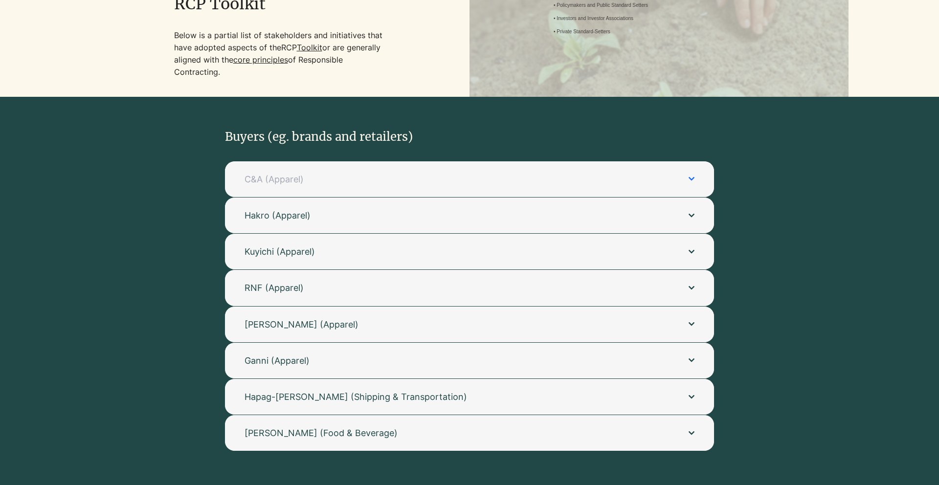
click at [338, 186] on button "C&A (Apparel)" at bounding box center [469, 179] width 489 height 36
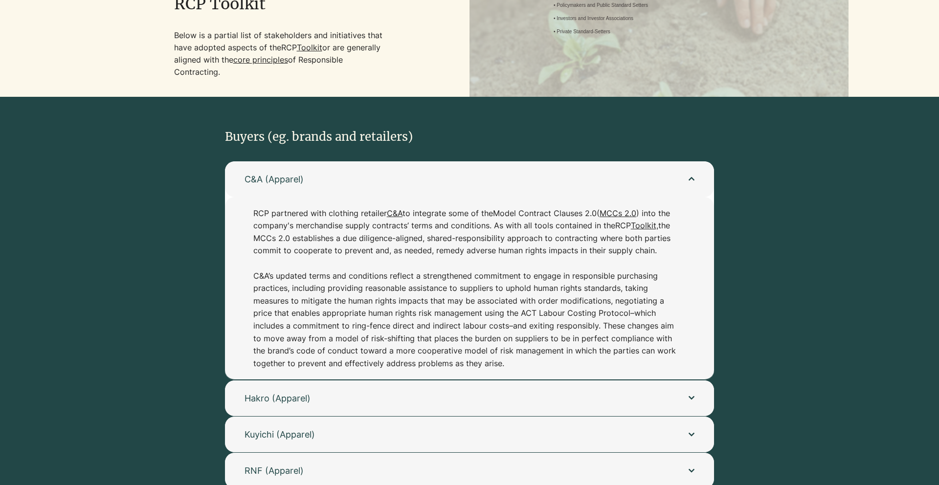
drag, startPoint x: 255, startPoint y: 215, endPoint x: 265, endPoint y: 372, distance: 156.8
click at [265, 372] on div "RCP partnered with clothing retailer C&A to integrate some of the Model Contrac…" at bounding box center [469, 288] width 489 height 182
click at [691, 185] on button "C&A (Apparel)" at bounding box center [469, 179] width 489 height 36
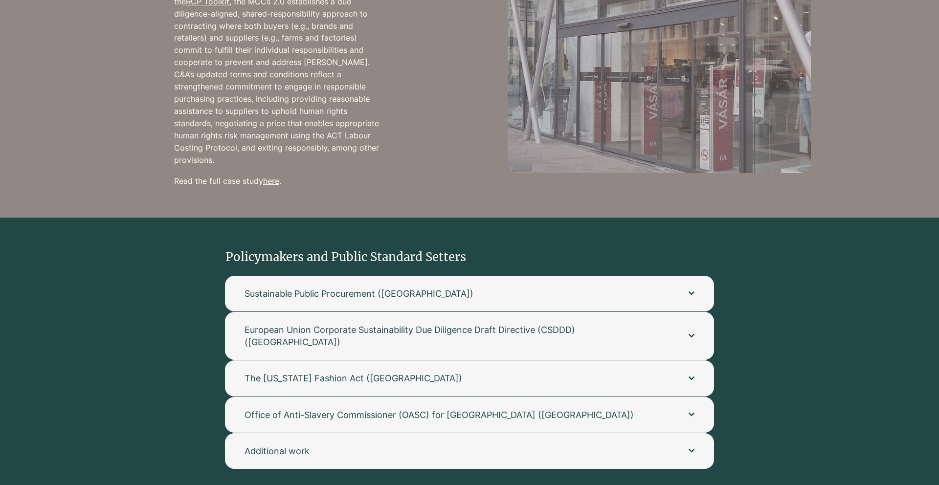
scroll to position [978, 0]
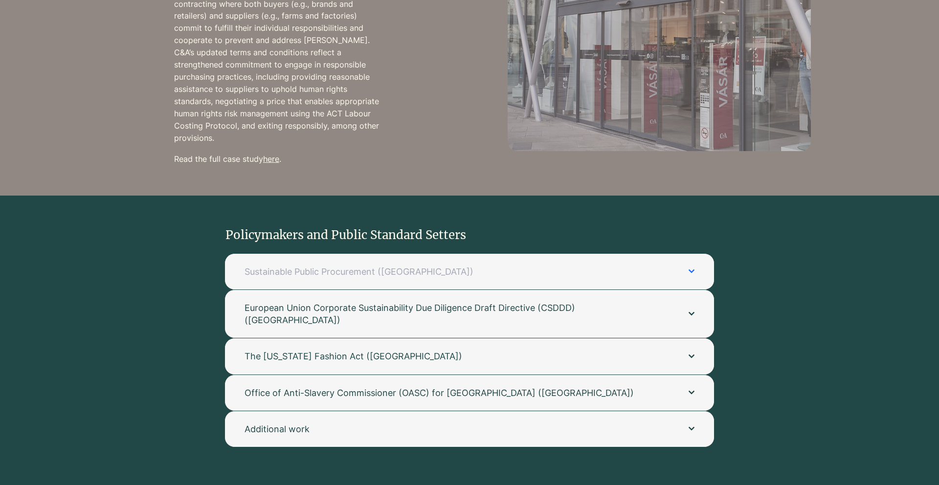
click at [421, 254] on button "Sustainable Public Procurement ([GEOGRAPHIC_DATA])" at bounding box center [469, 272] width 489 height 36
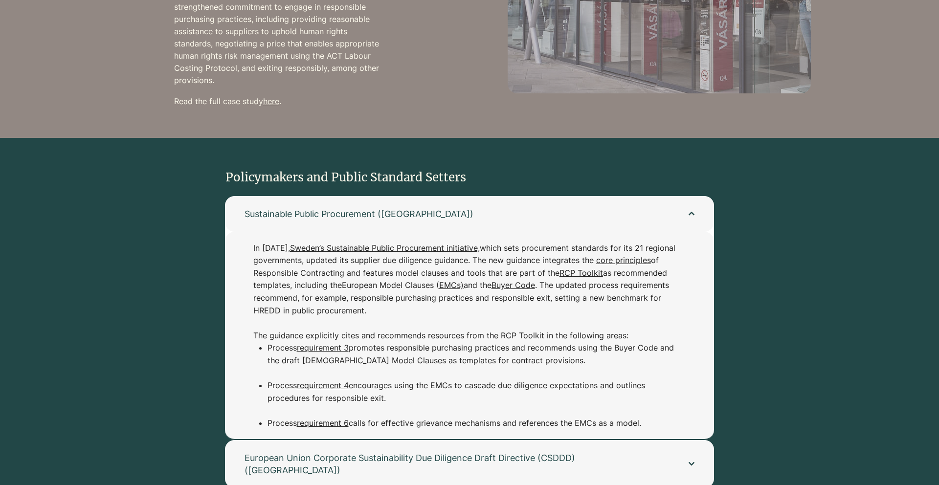
scroll to position [1036, 0]
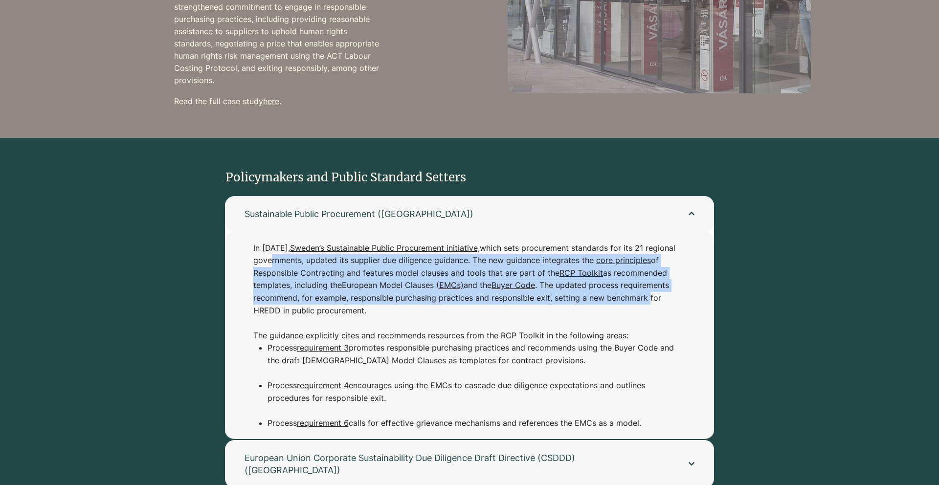
drag, startPoint x: 302, startPoint y: 248, endPoint x: 314, endPoint y: 302, distance: 54.7
click at [314, 302] on p "In March 2025, Sweden’s Sustainable Public Procurement initiative, which sets p…" at bounding box center [464, 292] width 423 height 100
click at [310, 207] on span "Sustainable Public Procurement ([GEOGRAPHIC_DATA])" at bounding box center [457, 213] width 424 height 12
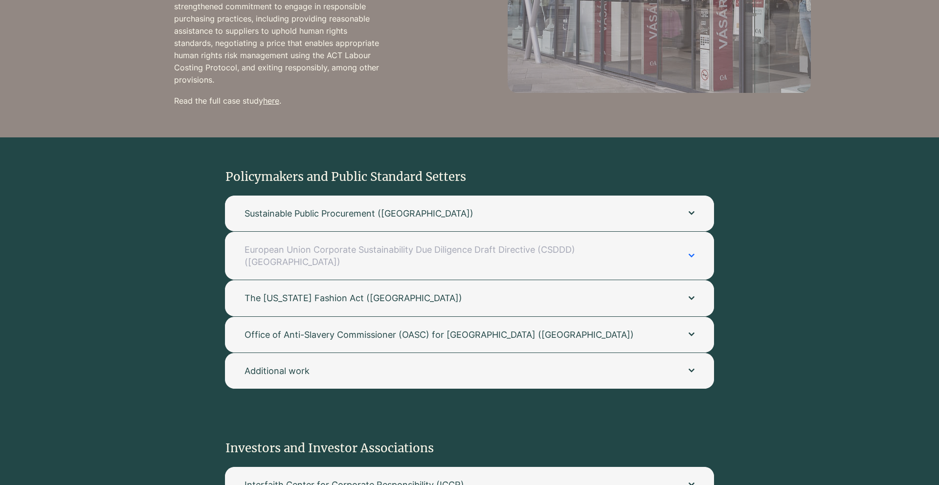
click at [305, 244] on span "European Union Corporate Sustainability Due Diligence Draft Directive (CSDDD) (…" at bounding box center [457, 256] width 424 height 24
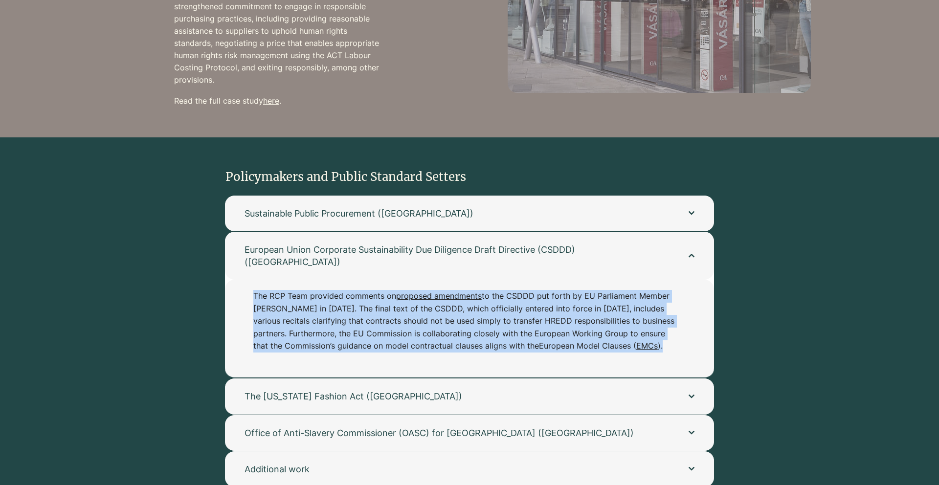
drag, startPoint x: 255, startPoint y: 269, endPoint x: 317, endPoint y: 349, distance: 101.0
click at [317, 349] on div "The RCP Team provided comments on proposed amendments to the CSDDD put forth by…" at bounding box center [469, 329] width 489 height 98
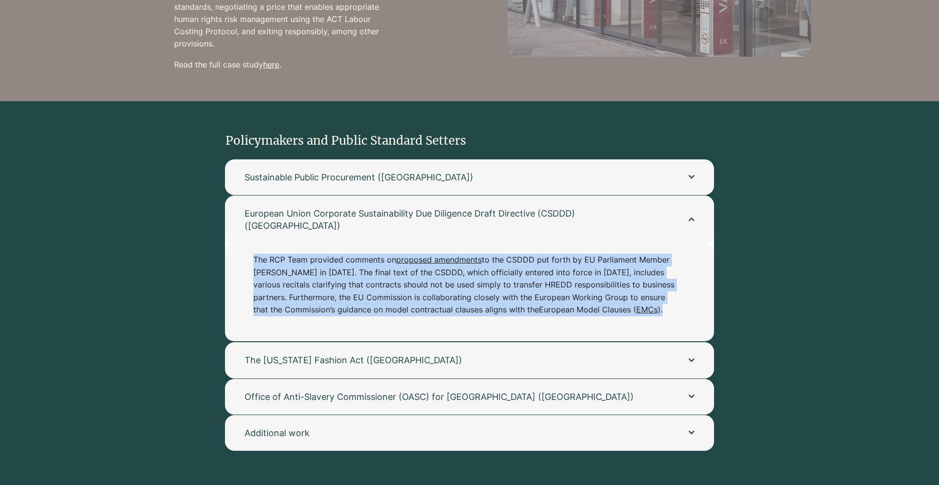
scroll to position [1072, 0]
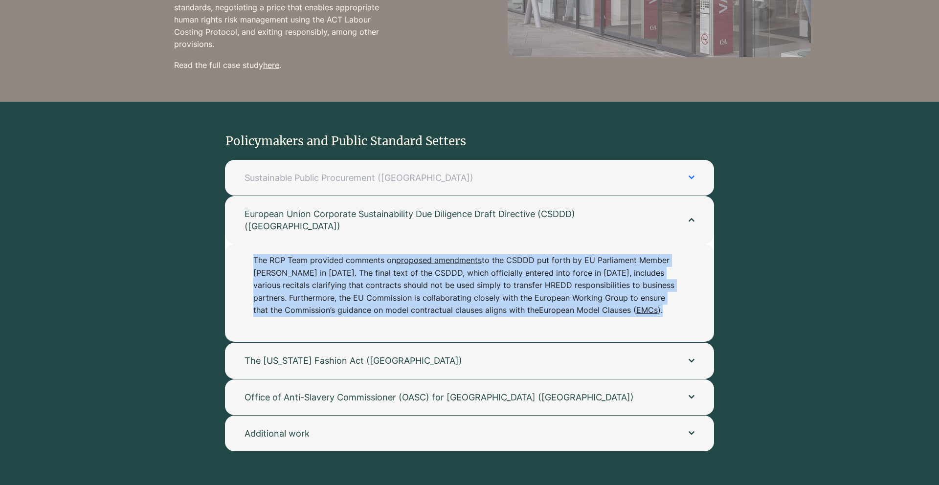
click at [687, 166] on button "Sustainable Public Procurement ([GEOGRAPHIC_DATA])" at bounding box center [469, 178] width 489 height 36
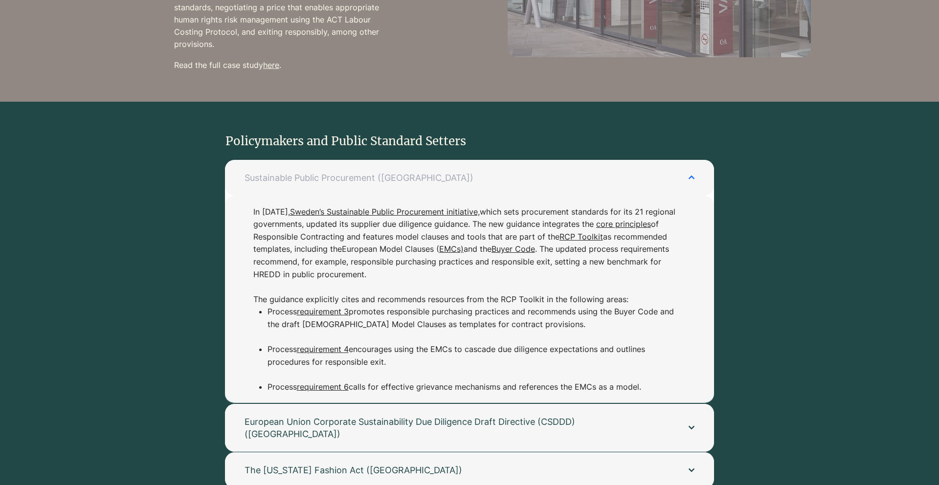
click at [687, 166] on button "Sustainable Public Procurement ([GEOGRAPHIC_DATA])" at bounding box center [469, 178] width 489 height 36
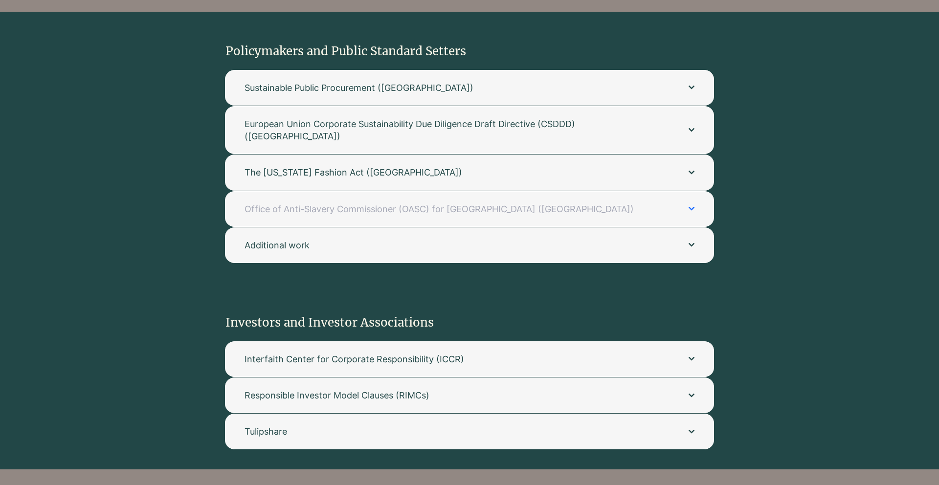
scroll to position [1164, 0]
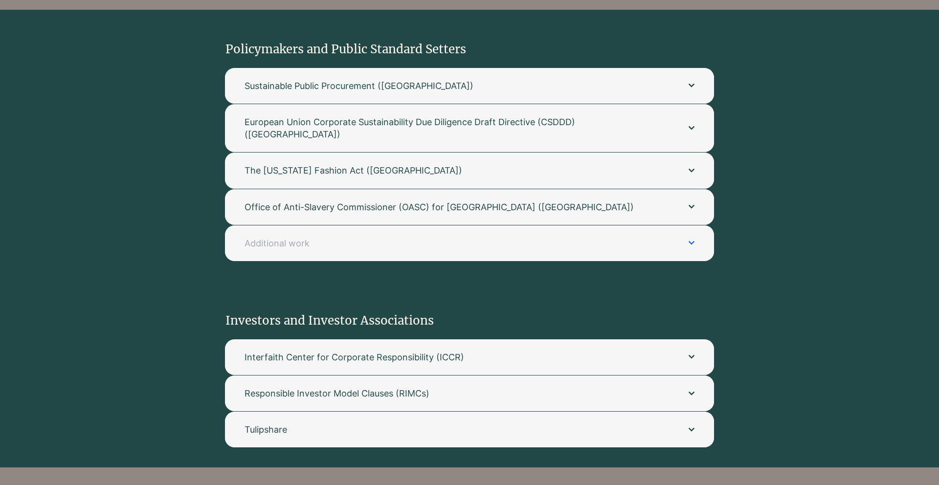
click at [512, 225] on button "Additional work" at bounding box center [469, 243] width 489 height 36
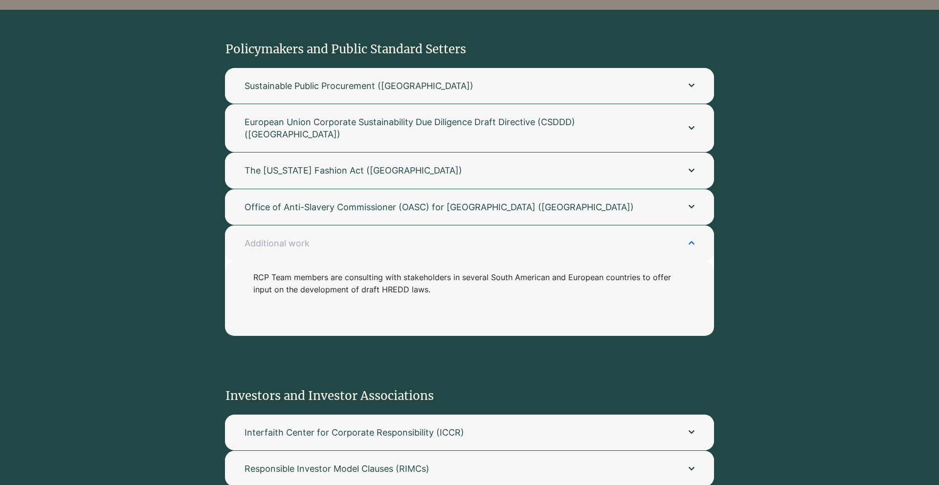
click at [511, 225] on button "Additional work" at bounding box center [469, 243] width 489 height 36
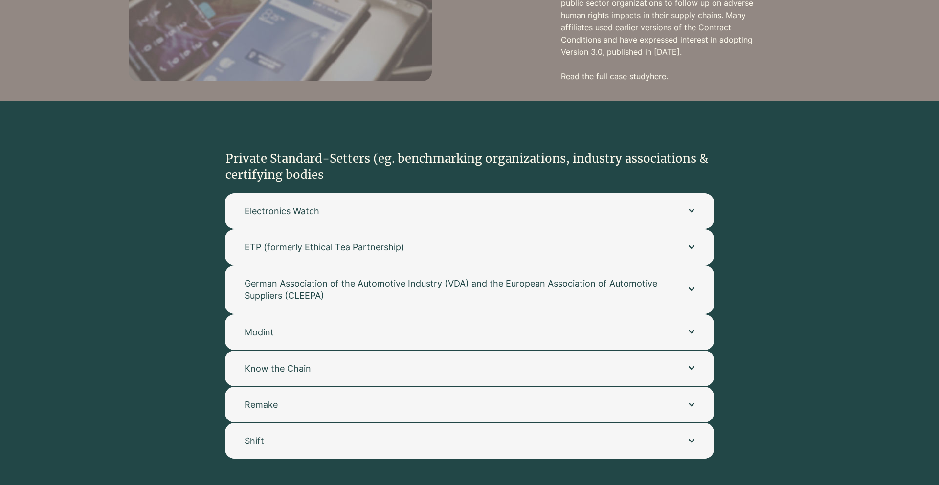
scroll to position [1817, 0]
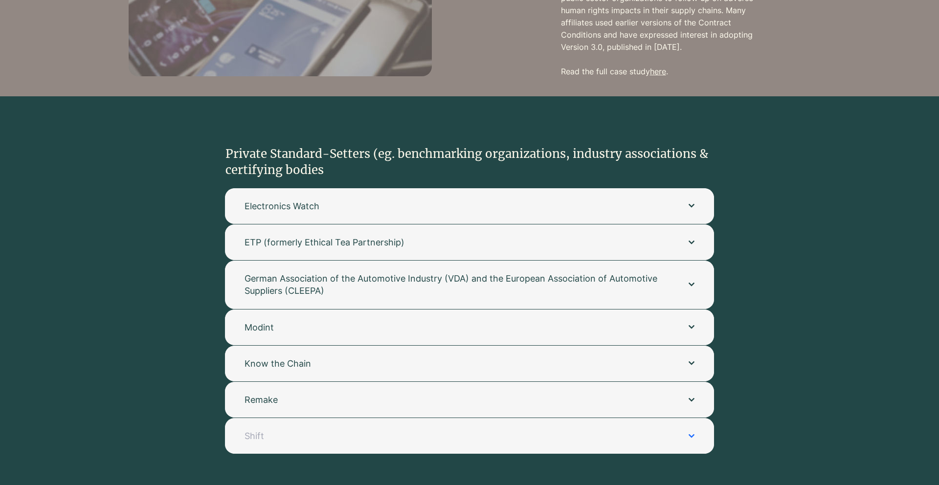
click at [502, 397] on span "Shift" at bounding box center [457, 436] width 424 height 12
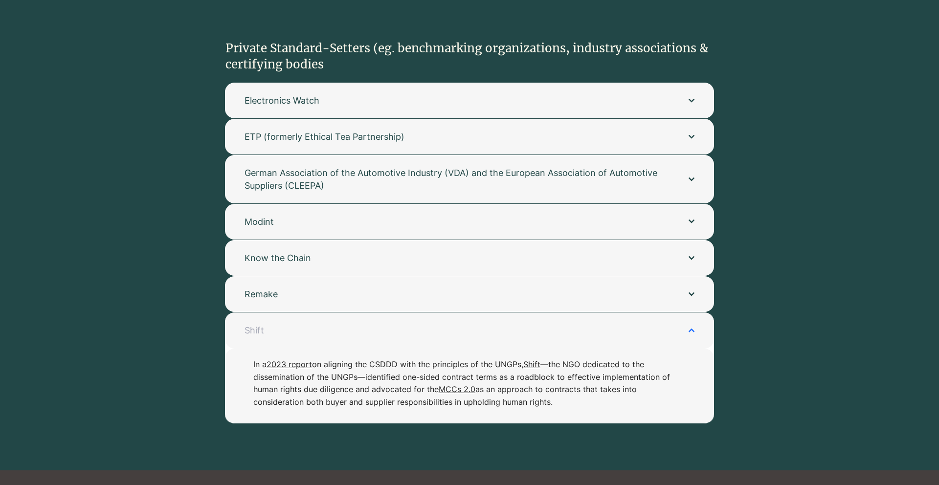
scroll to position [1921, 0]
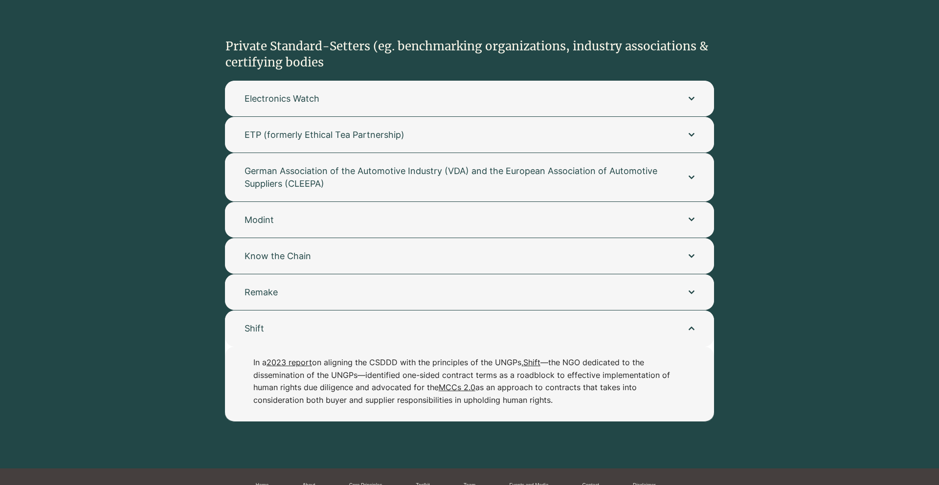
drag, startPoint x: 248, startPoint y: 334, endPoint x: 247, endPoint y: 385, distance: 51.3
click at [247, 385] on div "In a 2023 report on aligning the CSDDD with the principles of the UNGPs, Shift …" at bounding box center [469, 384] width 489 height 75
click at [315, 311] on button "Shift" at bounding box center [469, 329] width 489 height 36
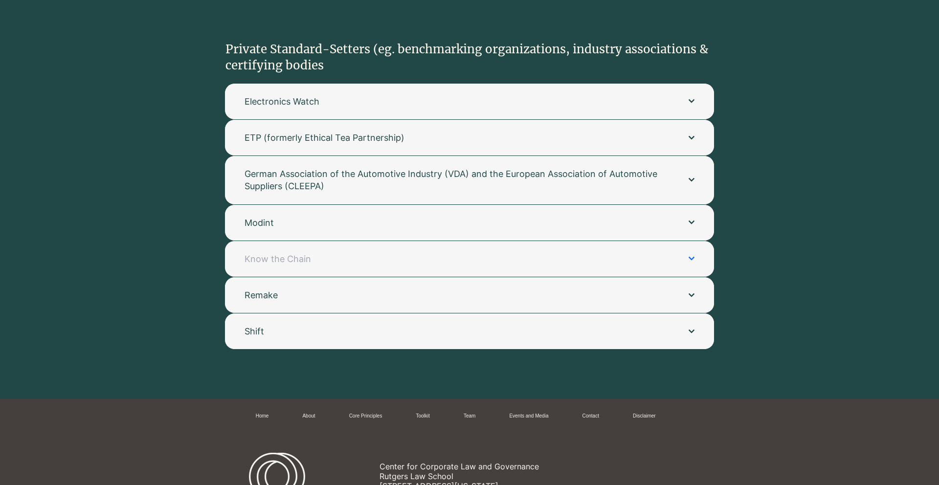
click at [296, 245] on button "Know the Chain" at bounding box center [469, 259] width 489 height 36
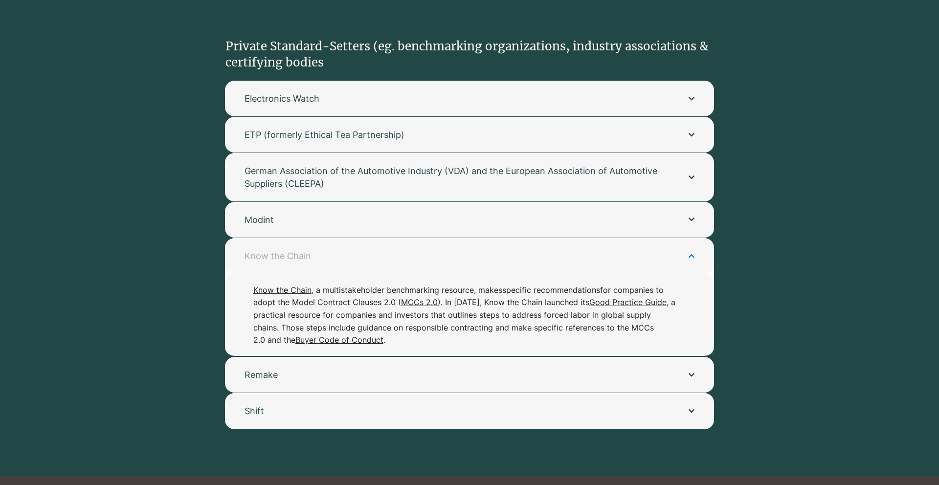
click at [296, 245] on button "Know the Chain" at bounding box center [469, 256] width 489 height 36
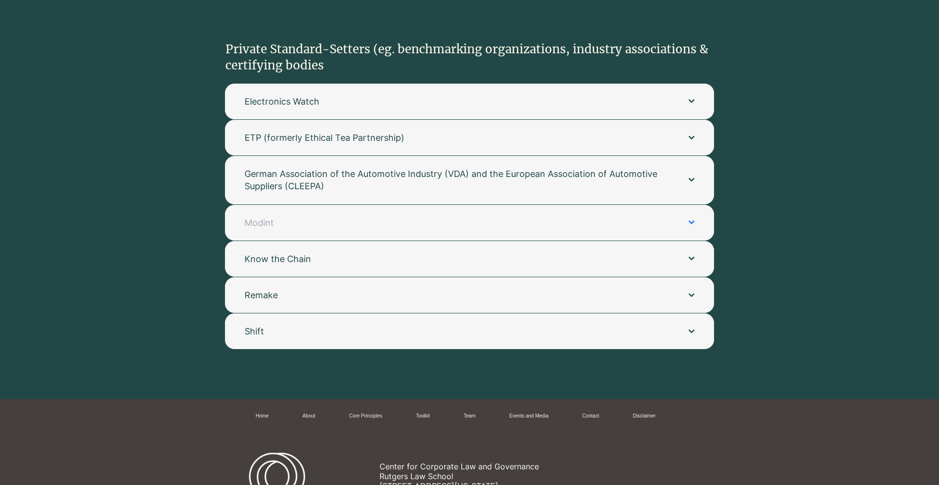
click at [289, 217] on span "Modint" at bounding box center [457, 223] width 424 height 12
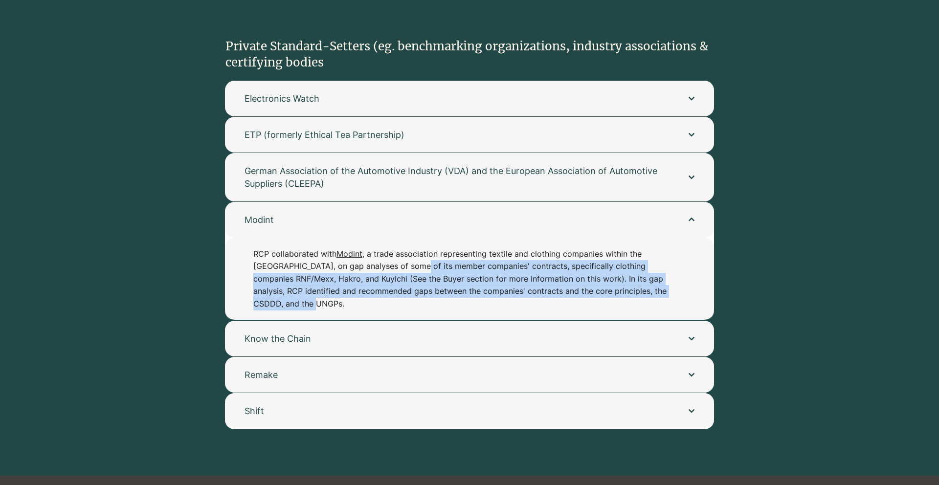
drag, startPoint x: 410, startPoint y: 246, endPoint x: 415, endPoint y: 284, distance: 38.4
click at [415, 284] on p "RCP collaborated with Modint , a trade association representing textile and clo…" at bounding box center [464, 279] width 423 height 63
click at [379, 214] on span "Modint" at bounding box center [457, 220] width 424 height 12
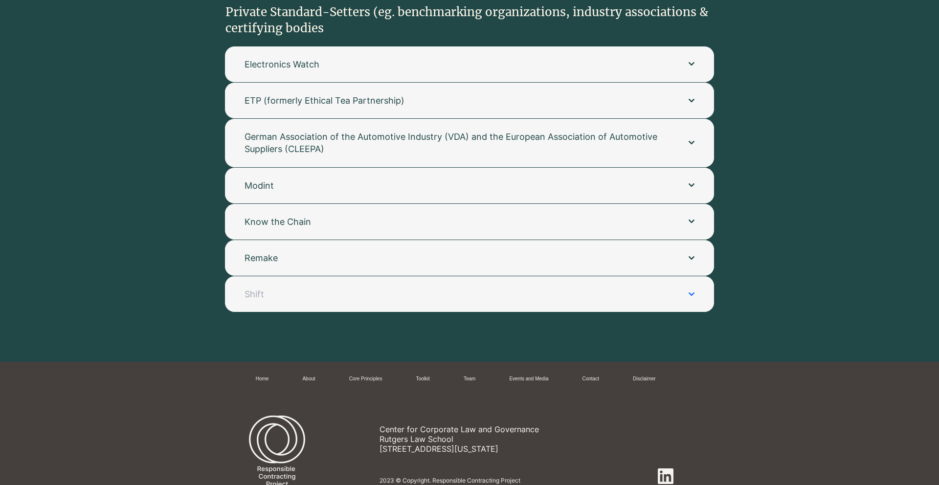
scroll to position [1977, 0]
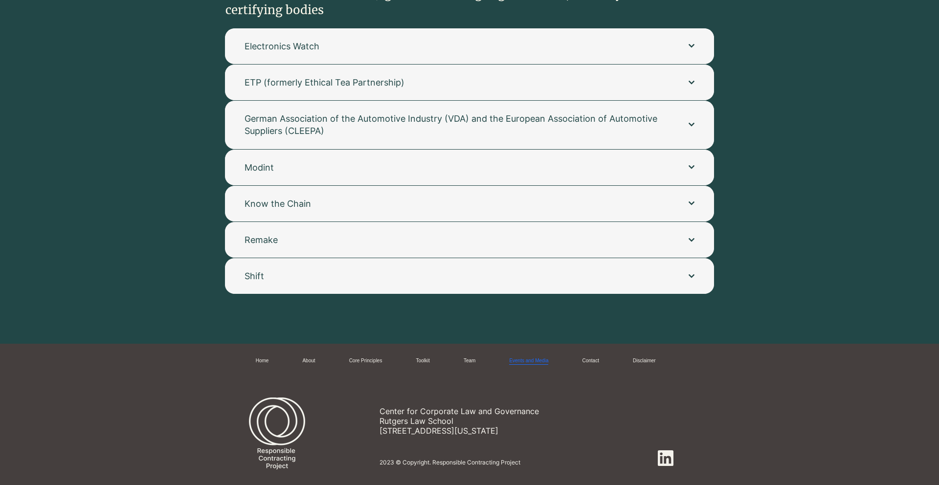
click at [522, 357] on link "Events and Media" at bounding box center [528, 360] width 39 height 7
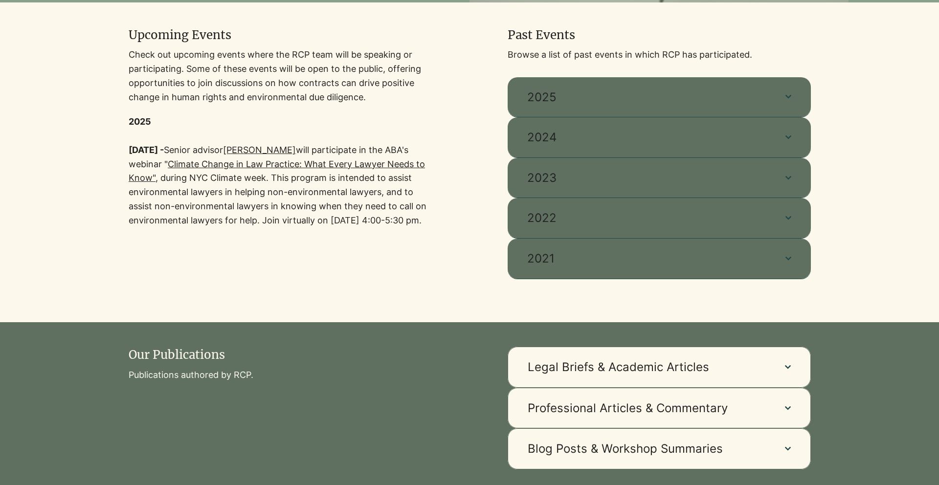
scroll to position [286, 0]
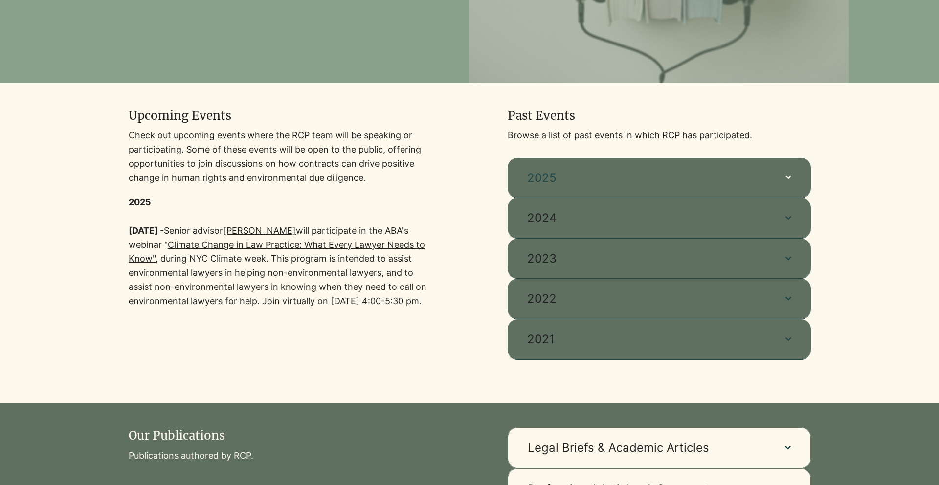
click at [582, 179] on span "2025" at bounding box center [646, 178] width 239 height 17
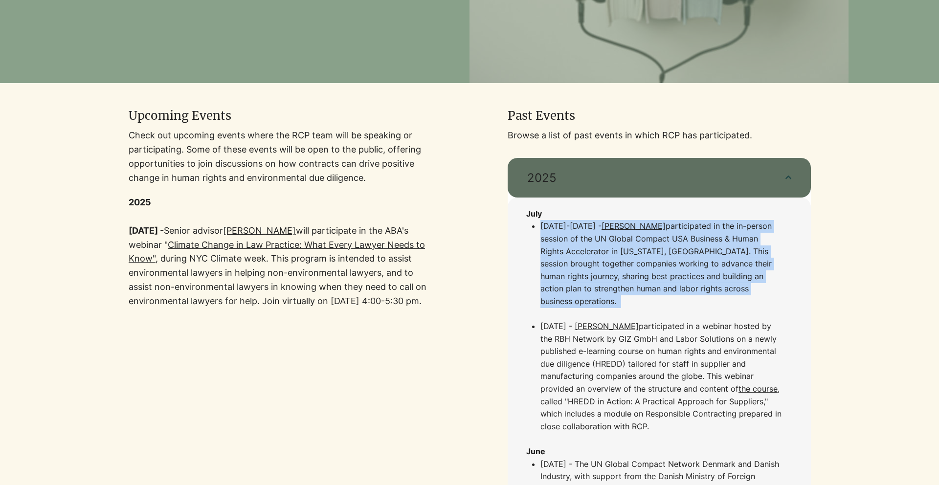
drag, startPoint x: 539, startPoint y: 223, endPoint x: 537, endPoint y: 296, distance: 72.4
click at [537, 296] on ul "July 16-17 - Sarah Dadush participated in the in-person session of the UN Globa…" at bounding box center [655, 326] width 251 height 213
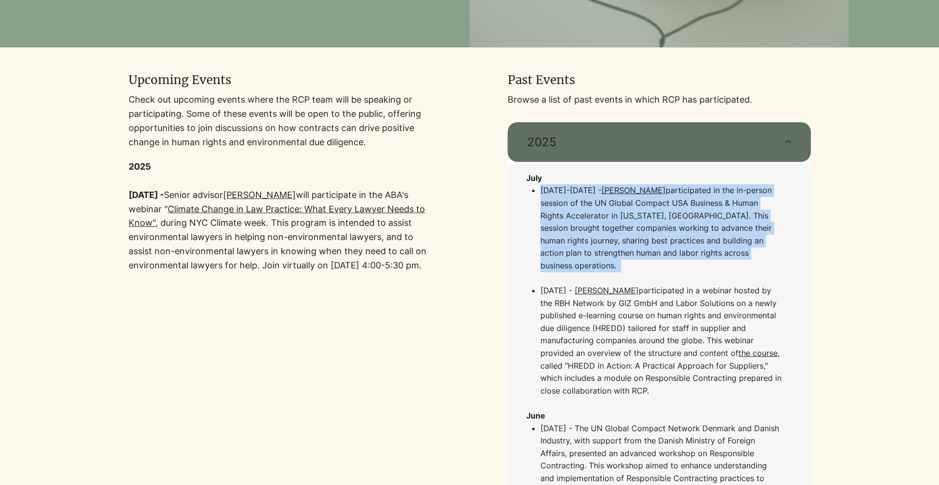
scroll to position [334, 0]
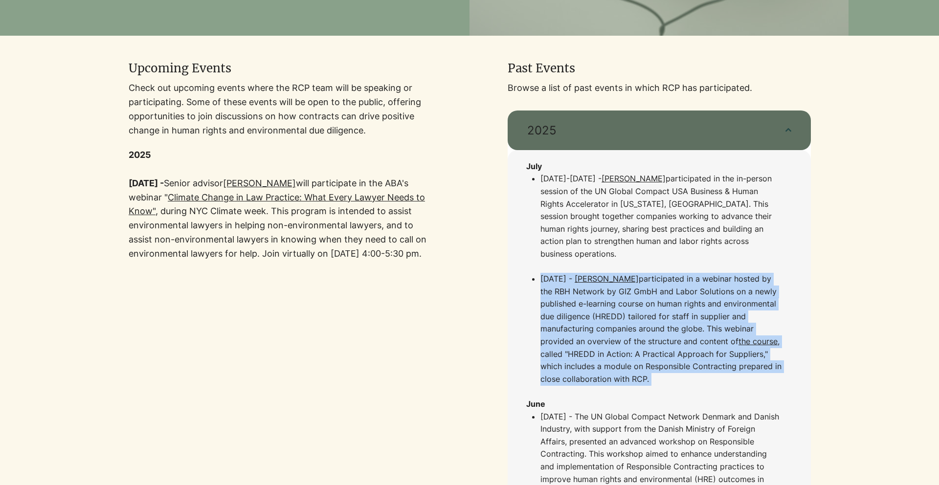
drag, startPoint x: 535, startPoint y: 269, endPoint x: 556, endPoint y: 376, distance: 108.6
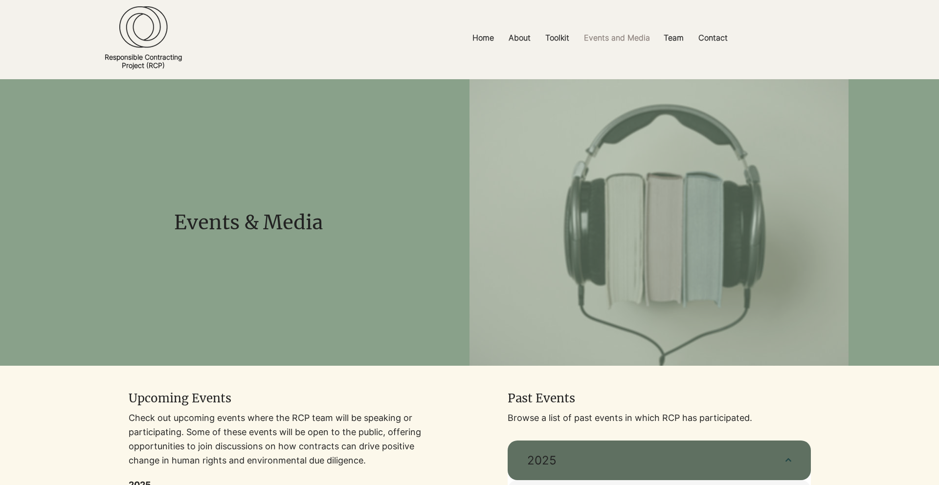
scroll to position [0, 0]
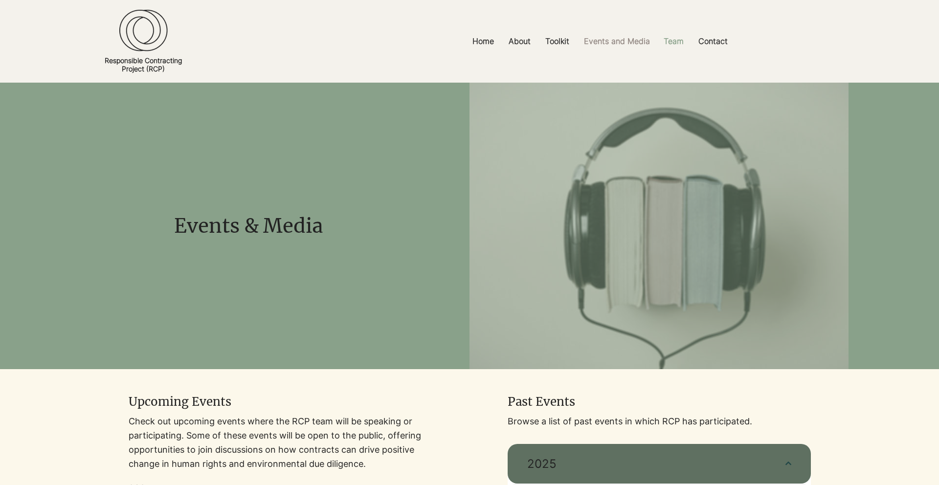
click at [678, 41] on p "Team" at bounding box center [674, 41] width 30 height 22
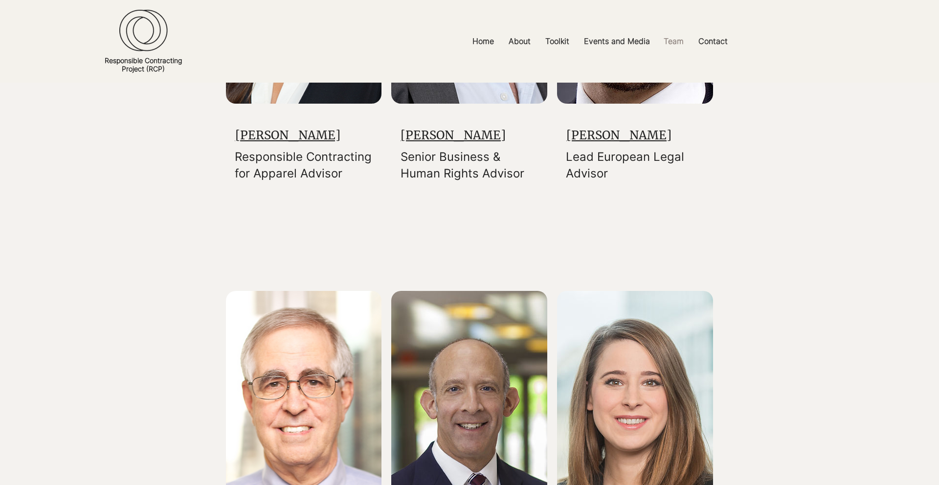
scroll to position [1763, 0]
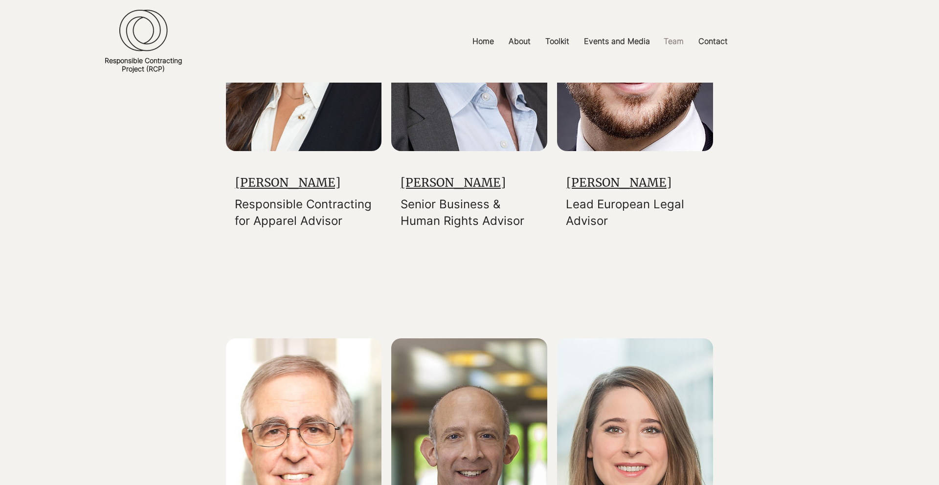
click at [273, 183] on link "Chana Rosenthal" at bounding box center [287, 182] width 105 height 15
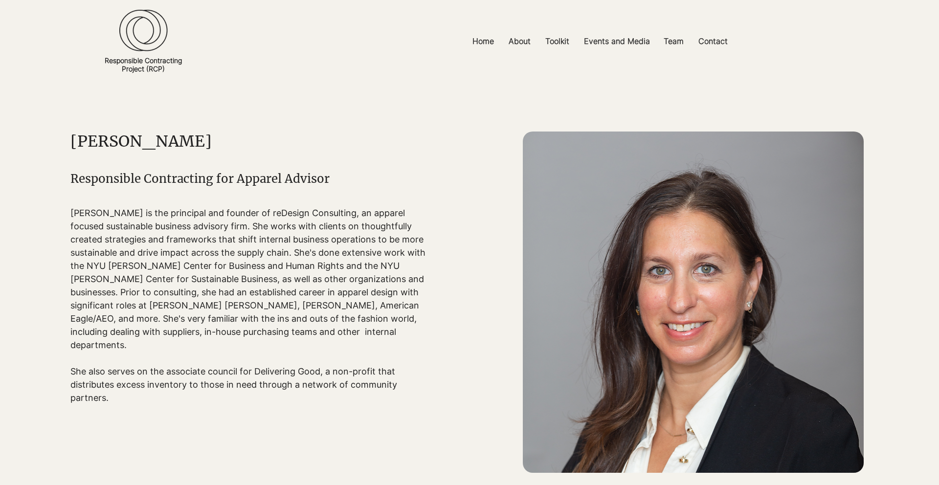
drag, startPoint x: 67, startPoint y: 212, endPoint x: 67, endPoint y: 225, distance: 13.2
click at [67, 225] on div "main content" at bounding box center [469, 290] width 939 height 415
drag, startPoint x: 64, startPoint y: 205, endPoint x: 65, endPoint y: 233, distance: 28.4
click at [65, 233] on div "main content" at bounding box center [469, 290] width 939 height 415
drag, startPoint x: 67, startPoint y: 217, endPoint x: 69, endPoint y: 238, distance: 21.1
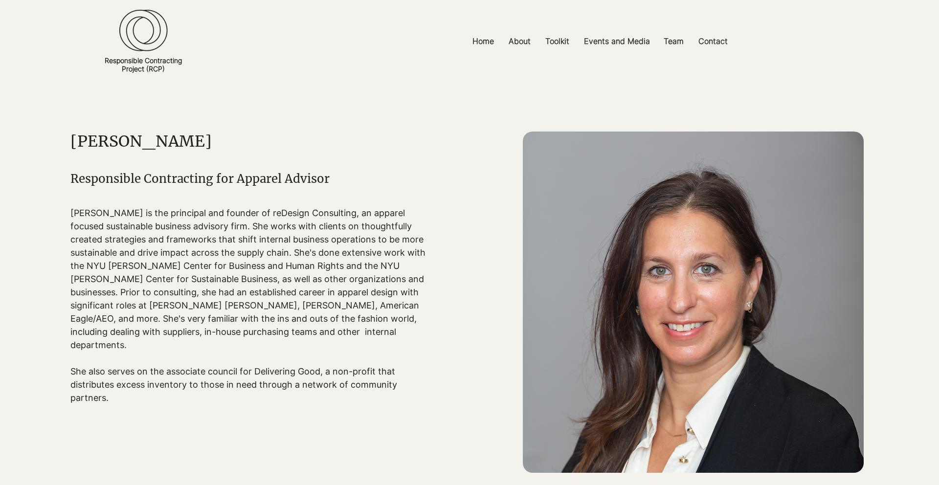
click at [69, 238] on div "main content" at bounding box center [469, 290] width 939 height 415
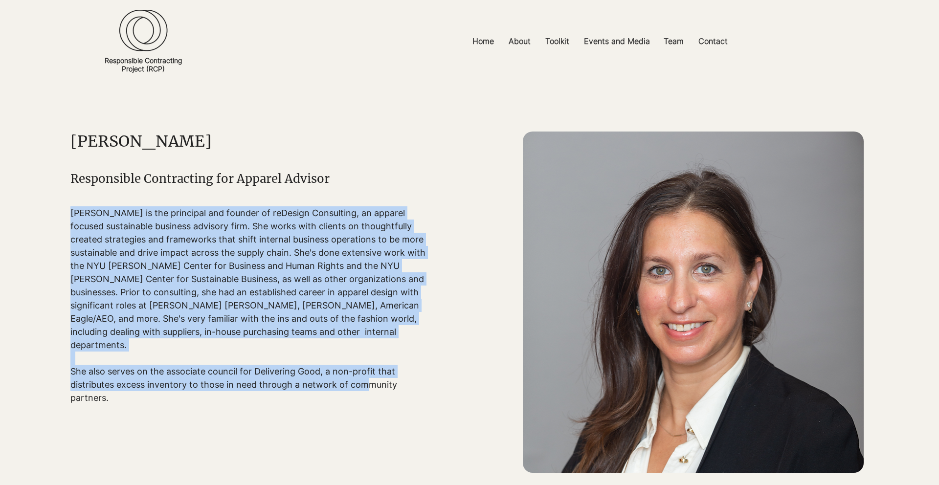
drag, startPoint x: 73, startPoint y: 211, endPoint x: 367, endPoint y: 374, distance: 336.7
click at [367, 375] on div "Chana Rosenthal is the principal and founder of reDesign Consulting, an apparel…" at bounding box center [252, 305] width 365 height 198
click at [367, 374] on p "She also serves on the associate council for Delivering Good, a non-profit that…" at bounding box center [252, 385] width 365 height 40
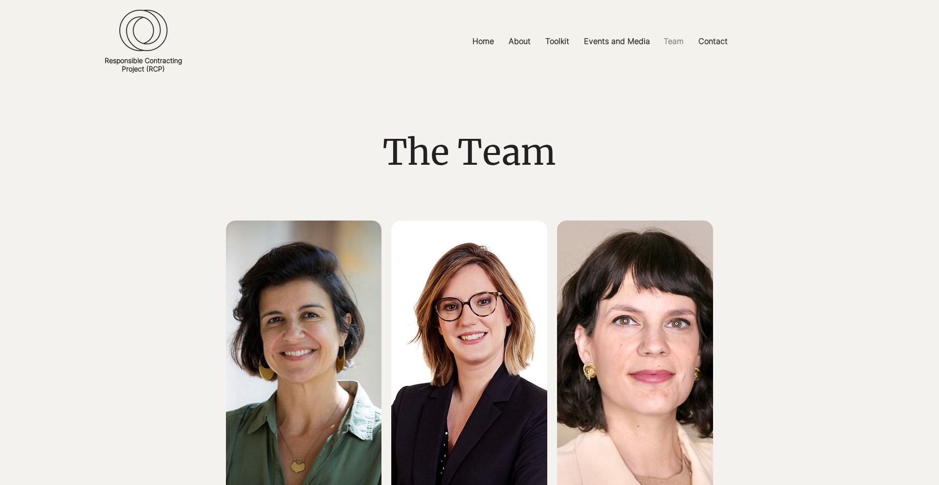
click at [481, 359] on img at bounding box center [469, 362] width 156 height 283
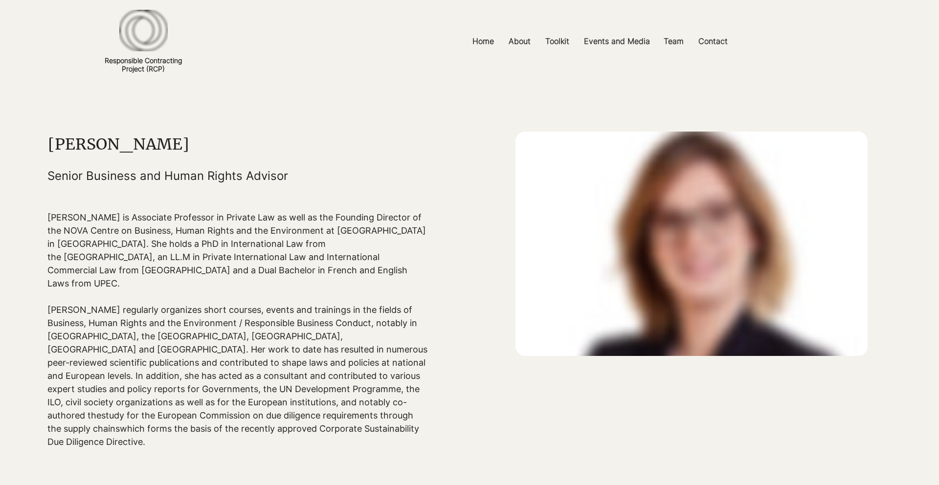
click at [333, 317] on p "[PERSON_NAME] regularly organizes short courses, events and trainings in the fi…" at bounding box center [237, 369] width 381 height 158
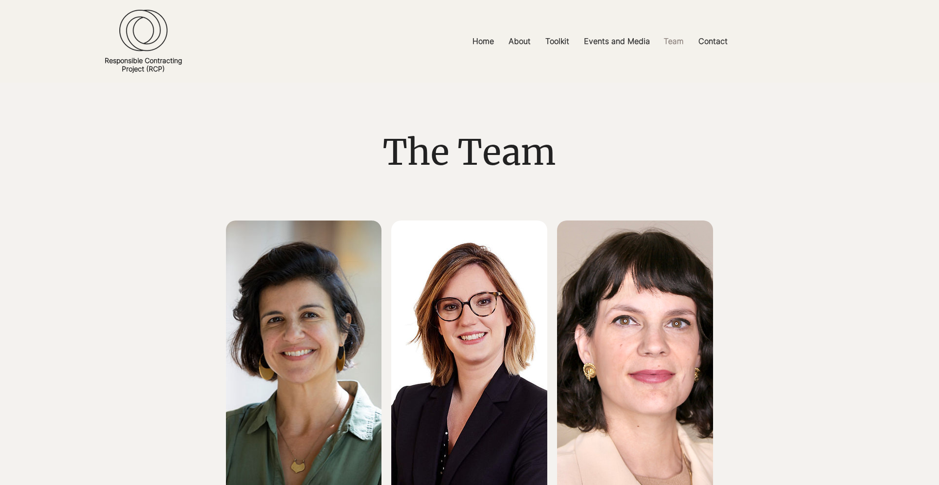
click at [308, 286] on img at bounding box center [304, 362] width 156 height 283
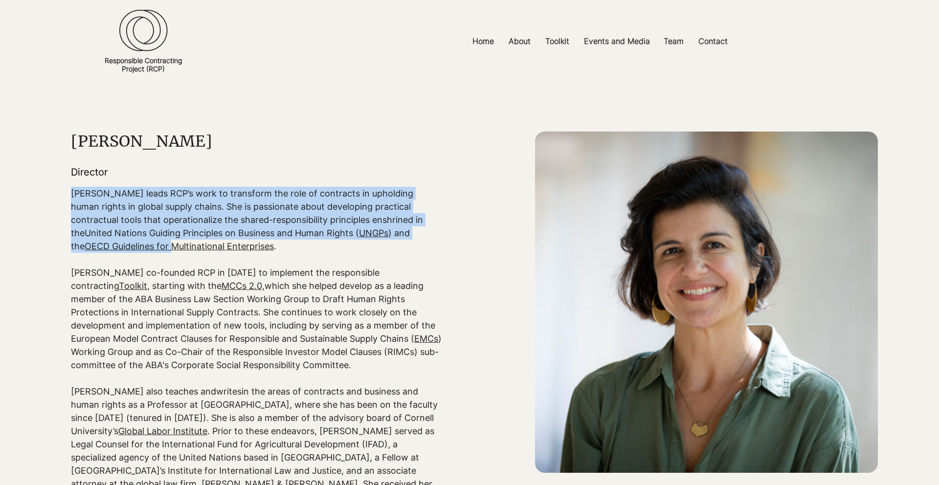
drag, startPoint x: 71, startPoint y: 194, endPoint x: 71, endPoint y: 251, distance: 57.7
click at [71, 251] on p "Sarah leads RCP’s work to transform the role of contracts in upholding human ri…" at bounding box center [256, 220] width 371 height 66
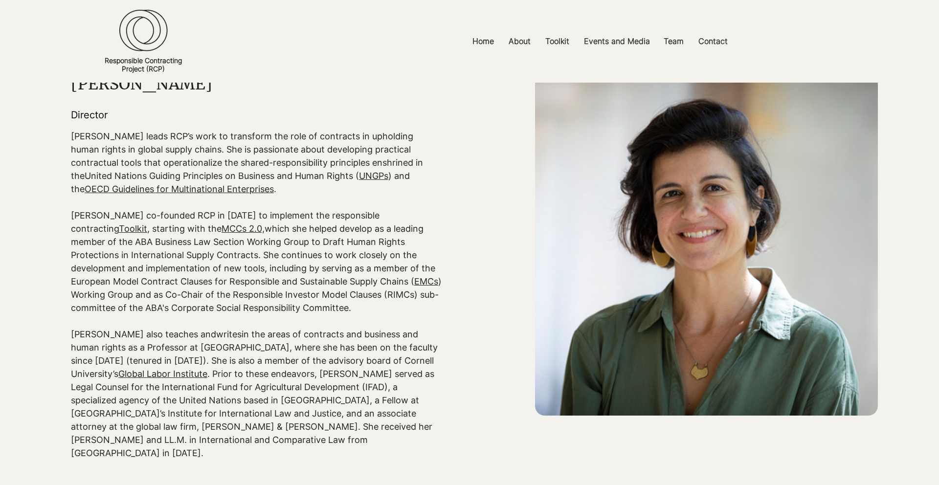
drag, startPoint x: 68, startPoint y: 219, endPoint x: 68, endPoint y: 232, distance: 13.7
click at [68, 232] on div "main content" at bounding box center [469, 374] width 939 height 698
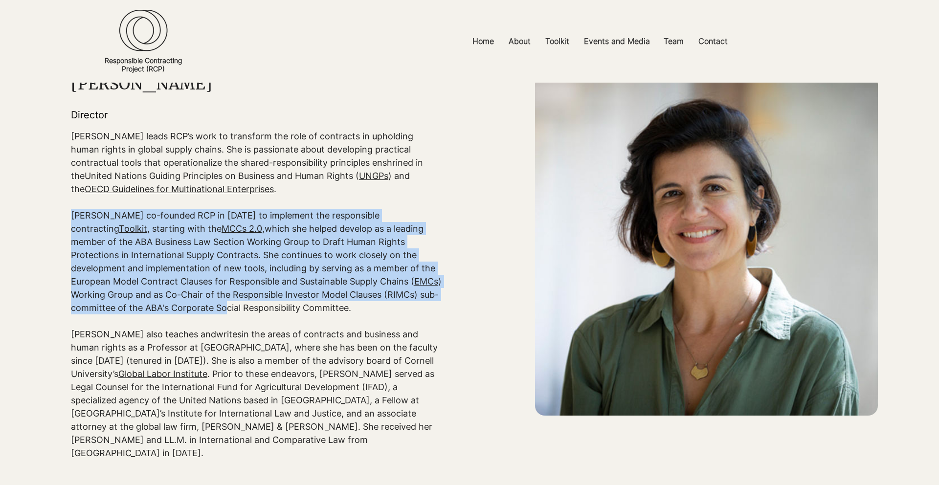
drag, startPoint x: 70, startPoint y: 219, endPoint x: 81, endPoint y: 302, distance: 83.8
click at [81, 302] on p "Sarah co-founded RCP in 2022 to implement the responsible contracting Toolkit ,…" at bounding box center [256, 262] width 371 height 106
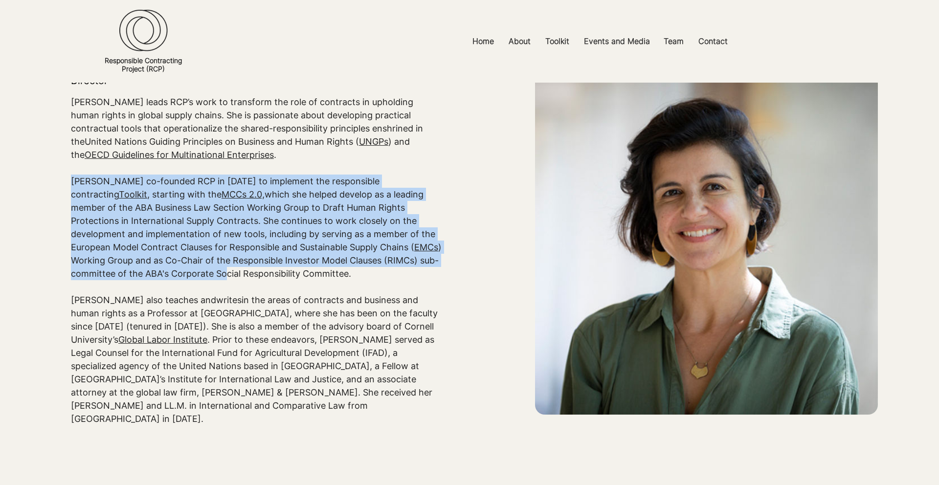
scroll to position [95, 0]
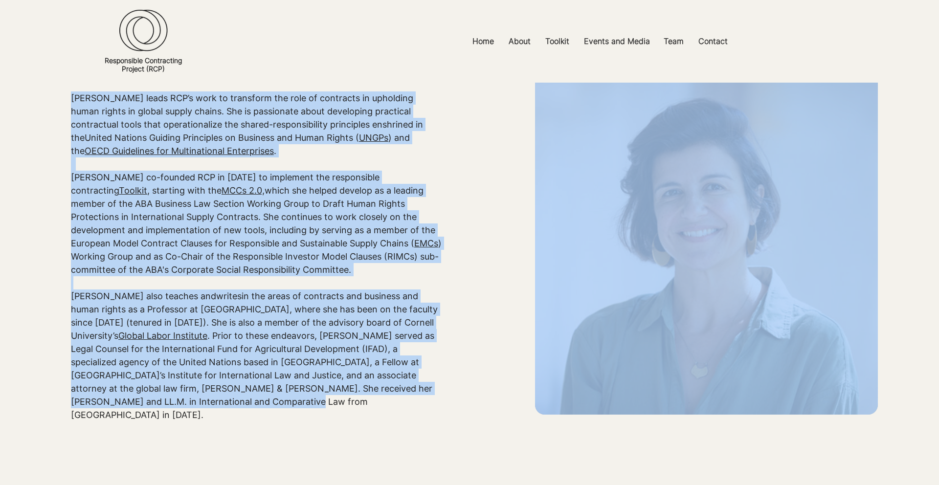
drag, startPoint x: 113, startPoint y: 313, endPoint x: 268, endPoint y: 402, distance: 178.7
click at [268, 402] on section "Sarah Dadush Director Sarah leads RCP’s work to transform the role of contracts…" at bounding box center [469, 336] width 939 height 698
click at [268, 402] on p "Sarah also teaches and writes in the areas of contracts and business and human …" at bounding box center [256, 355] width 371 height 132
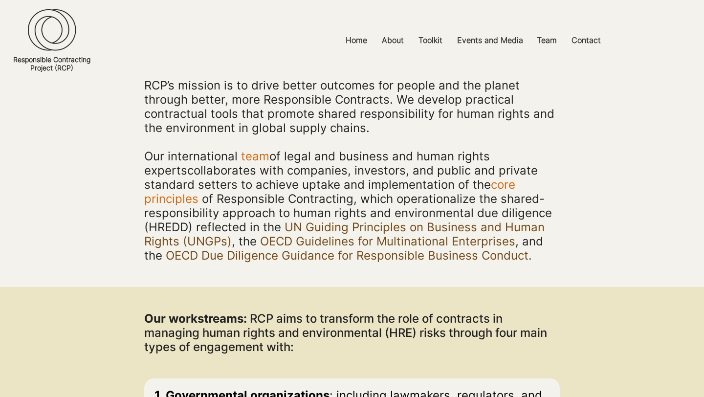
scroll to position [168, 0]
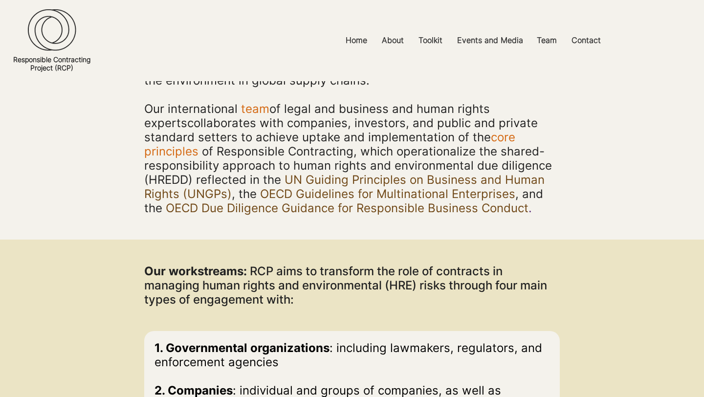
drag, startPoint x: 143, startPoint y: 278, endPoint x: 143, endPoint y: 307, distance: 29.3
click at [143, 308] on div at bounding box center [352, 385] width 704 height 291
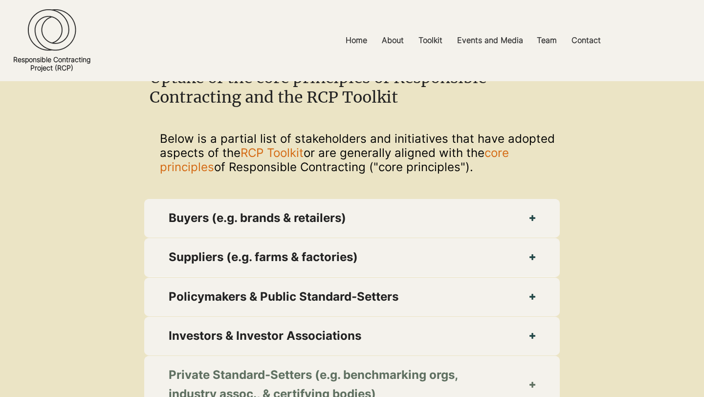
scroll to position [1448, 0]
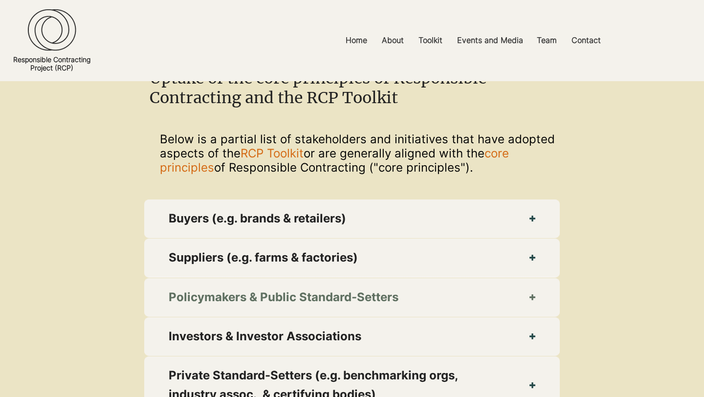
click at [267, 288] on span "Policymakers & Public Standard-Setters" at bounding box center [337, 297] width 336 height 19
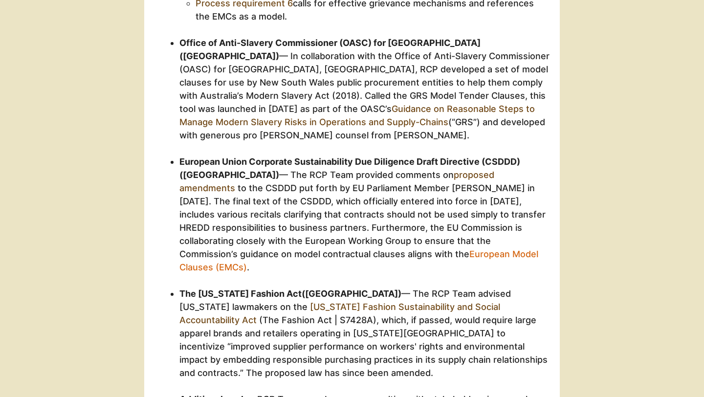
scroll to position [2069, 0]
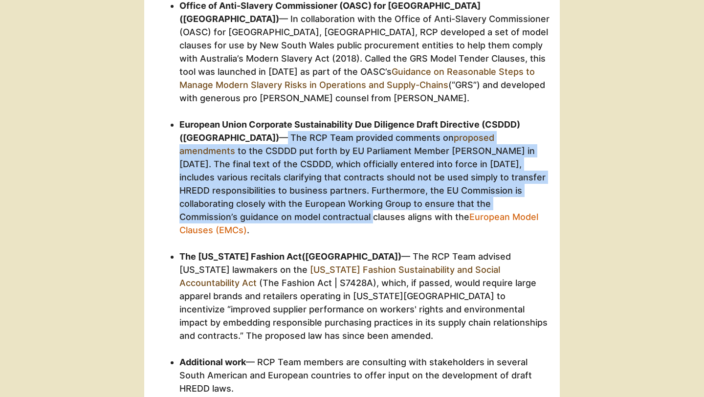
drag, startPoint x: 178, startPoint y: 128, endPoint x: 175, endPoint y: 208, distance: 80.7
click at [175, 208] on ul "Sustainable Public Procurement ([GEOGRAPHIC_DATA]) — In [DATE], Sweden’s Sustai…" at bounding box center [359, 58] width 382 height 673
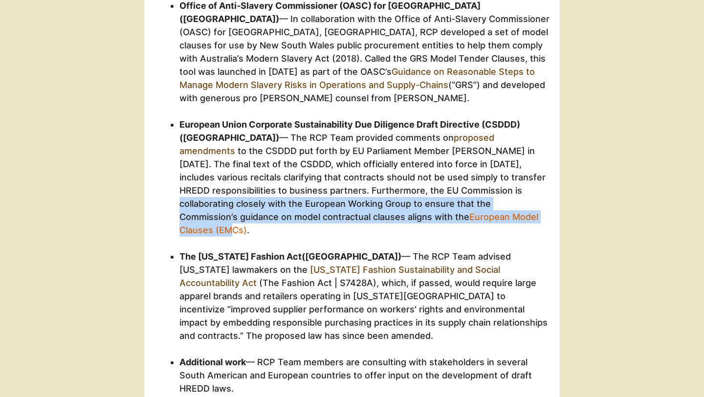
drag, startPoint x: 378, startPoint y: 185, endPoint x: 451, endPoint y: 209, distance: 77.0
click at [451, 209] on p "European Union Corporate Sustainability Due Diligence Draft Directive (CSDDD) (…" at bounding box center [364, 184] width 371 height 132
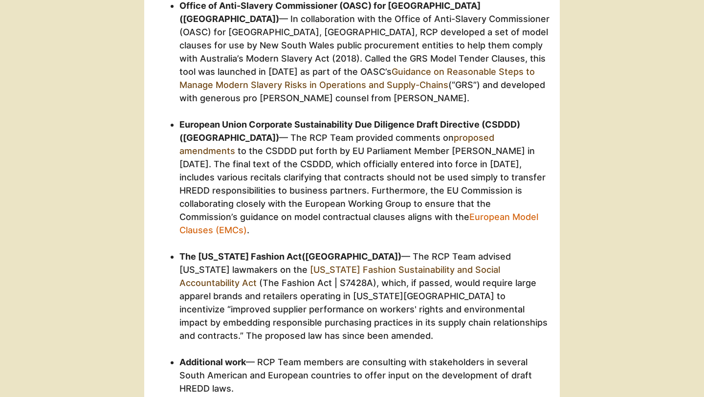
click at [476, 221] on p "European Union Corporate Sustainability Due Diligence Draft Directive (CSDDD) (…" at bounding box center [364, 184] width 371 height 132
click at [445, 212] on link "European Model Clauses (EMCs)" at bounding box center [358, 223] width 359 height 23
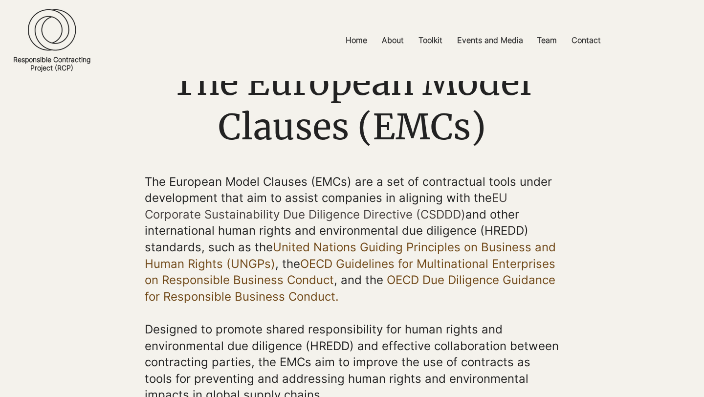
scroll to position [121, 0]
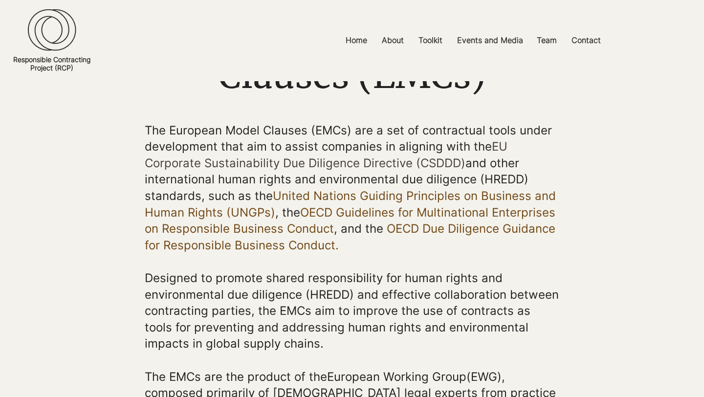
drag, startPoint x: 134, startPoint y: 132, endPoint x: 141, endPoint y: 161, distance: 29.5
click at [141, 161] on div at bounding box center [352, 384] width 704 height 524
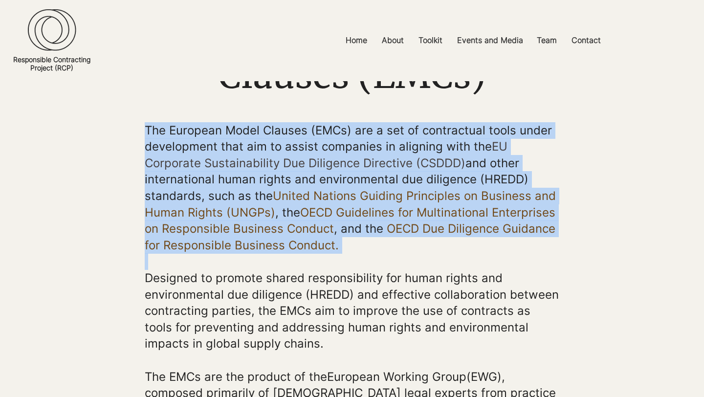
drag, startPoint x: 139, startPoint y: 139, endPoint x: 349, endPoint y: 253, distance: 238.7
click at [349, 253] on section "The European Model Clauses (EMCs) are a set of contractual tools under developm…" at bounding box center [352, 384] width 704 height 524
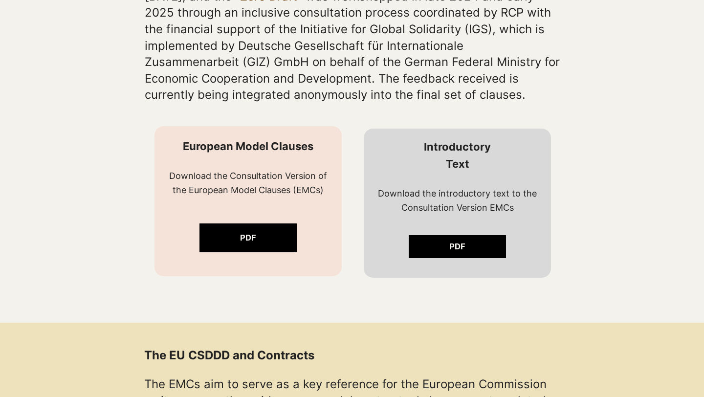
scroll to position [667, 0]
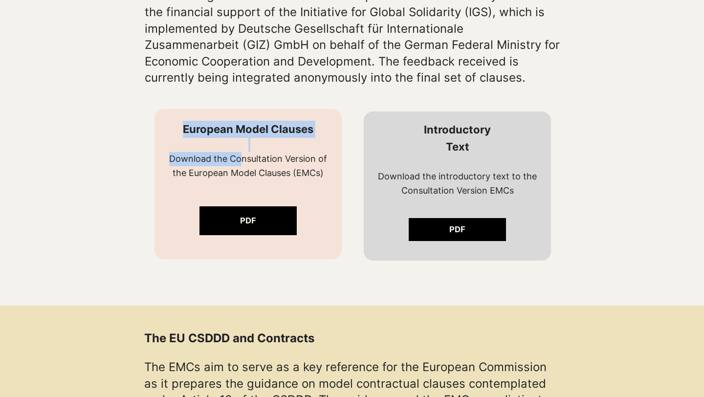
drag, startPoint x: 241, startPoint y: 155, endPoint x: 328, endPoint y: 200, distance: 98.6
click at [328, 200] on div "European Model Clauses Download the Consultation Version of the [DEMOGRAPHIC_DA…" at bounding box center [248, 184] width 187 height 150
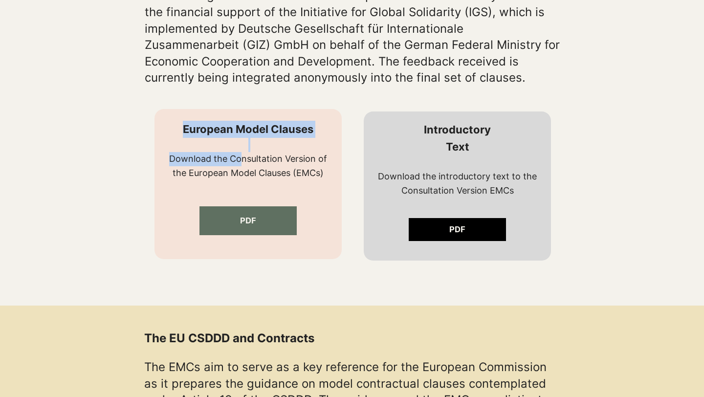
click at [256, 230] on link "PDF" at bounding box center [248, 220] width 97 height 29
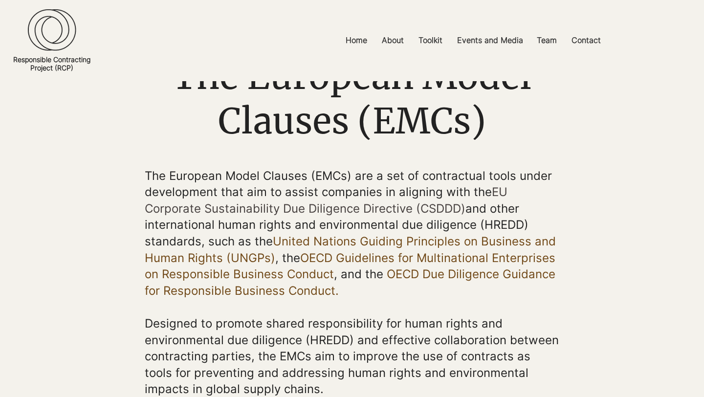
scroll to position [0, 0]
